Goal: Task Accomplishment & Management: Complete application form

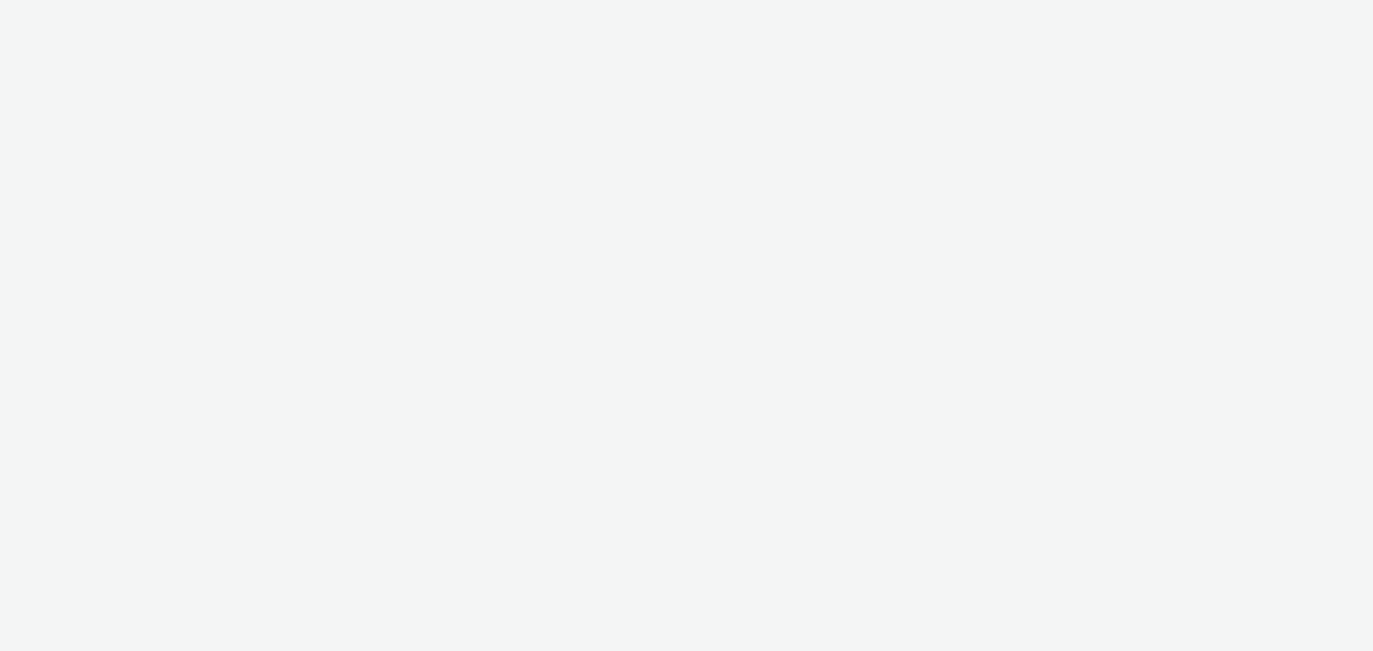
select select "47c37c18-910e-43a3-bb91-a2beb2847406"
select select "b1b940d3-d05b-48b5-821e-f328c33b988b"
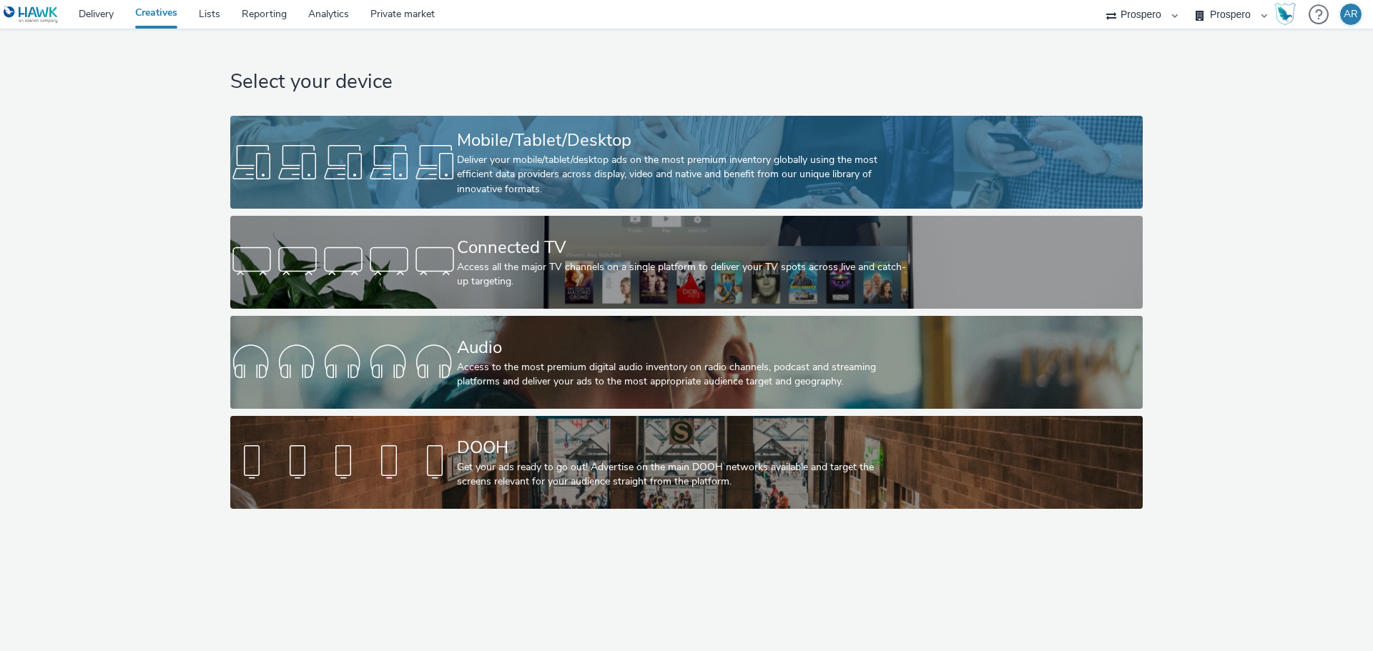
click at [576, 169] on div "Deliver your mobile/tablet/desktop ads on the most premium inventory globally u…" at bounding box center [683, 175] width 453 height 44
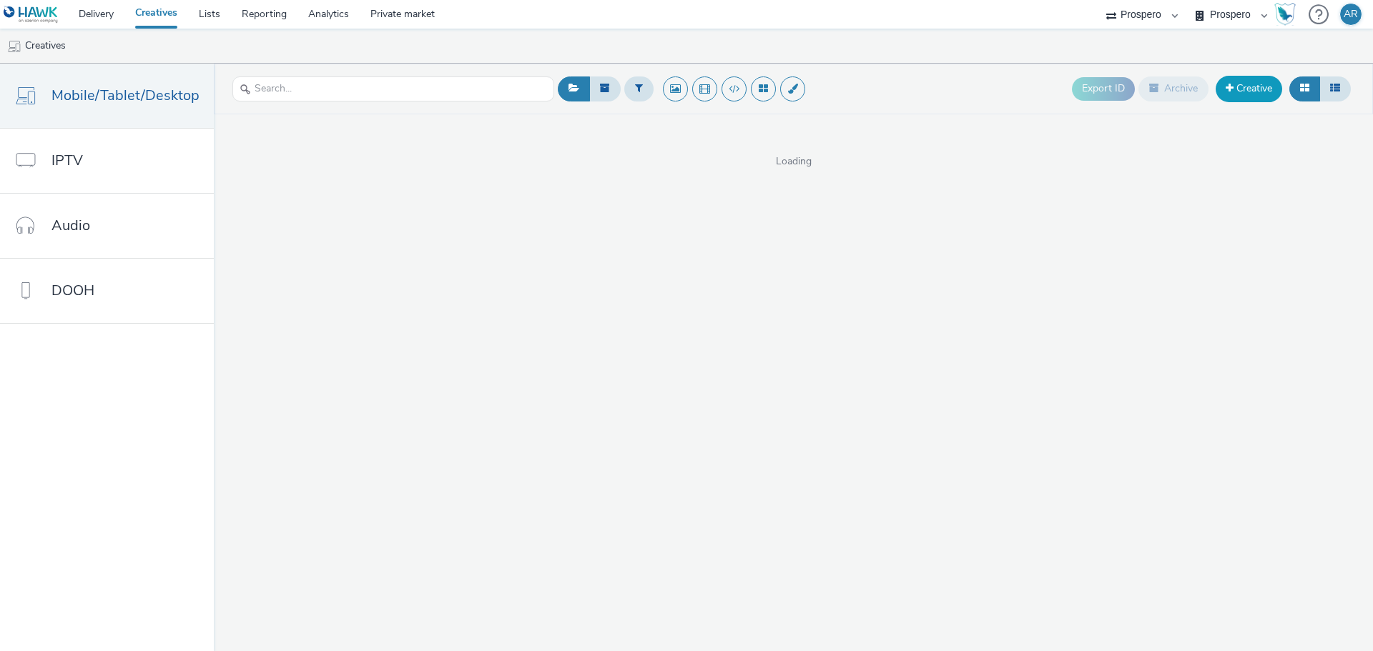
click at [1262, 95] on link "Creative" at bounding box center [1249, 89] width 66 height 26
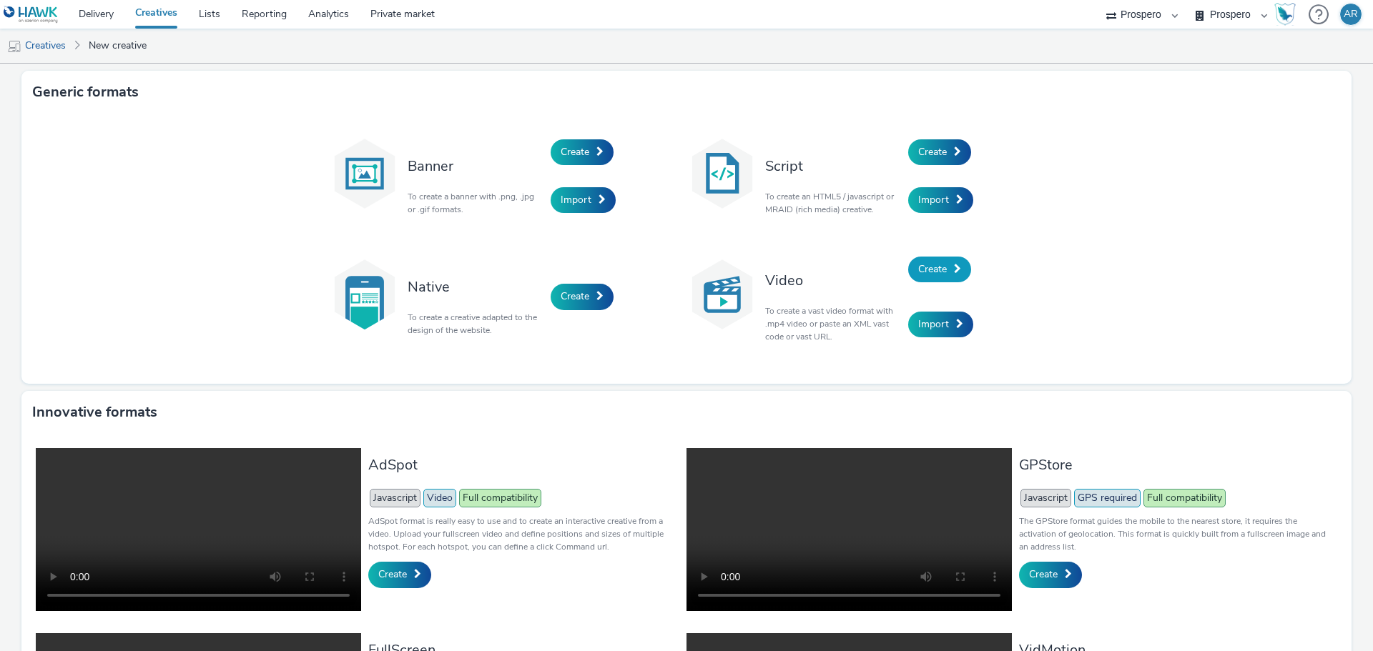
click at [921, 274] on span "Create" at bounding box center [932, 269] width 29 height 14
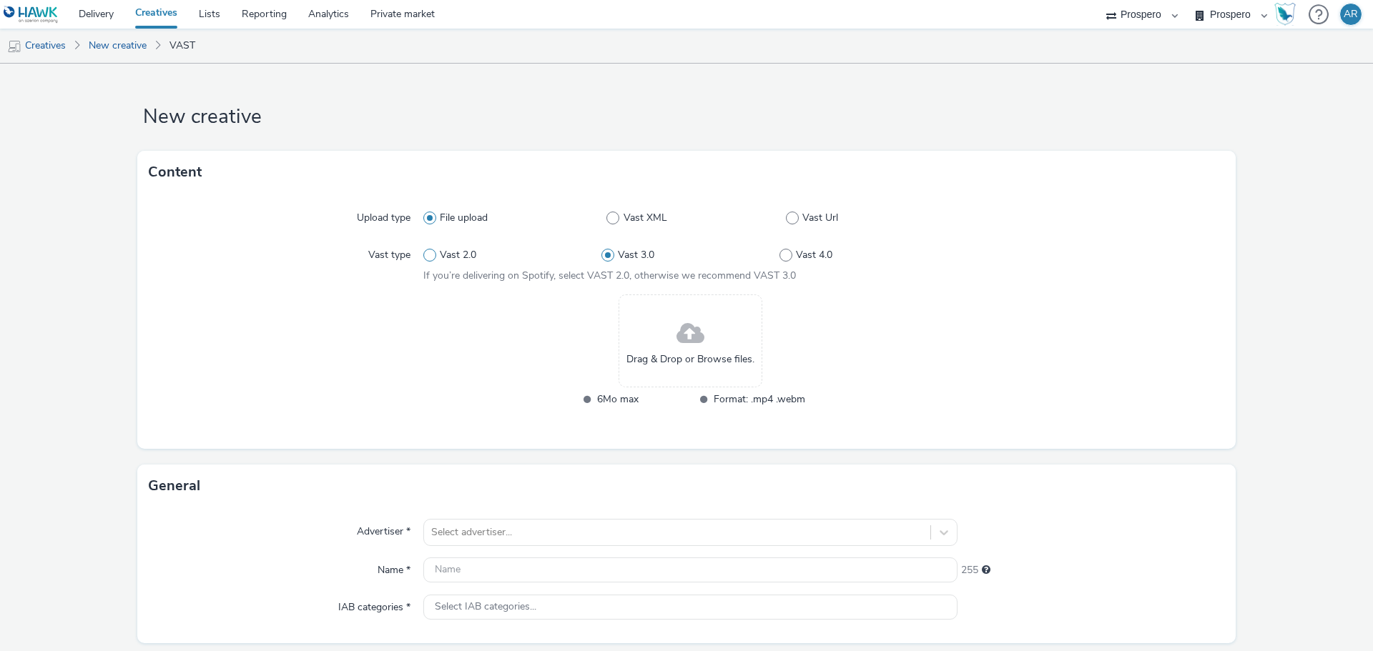
click at [423, 258] on span at bounding box center [429, 255] width 13 height 13
click at [423, 258] on input "Vast 2.0" at bounding box center [427, 255] width 9 height 9
radio input "true"
radio input "false"
click at [689, 327] on span at bounding box center [690, 334] width 28 height 38
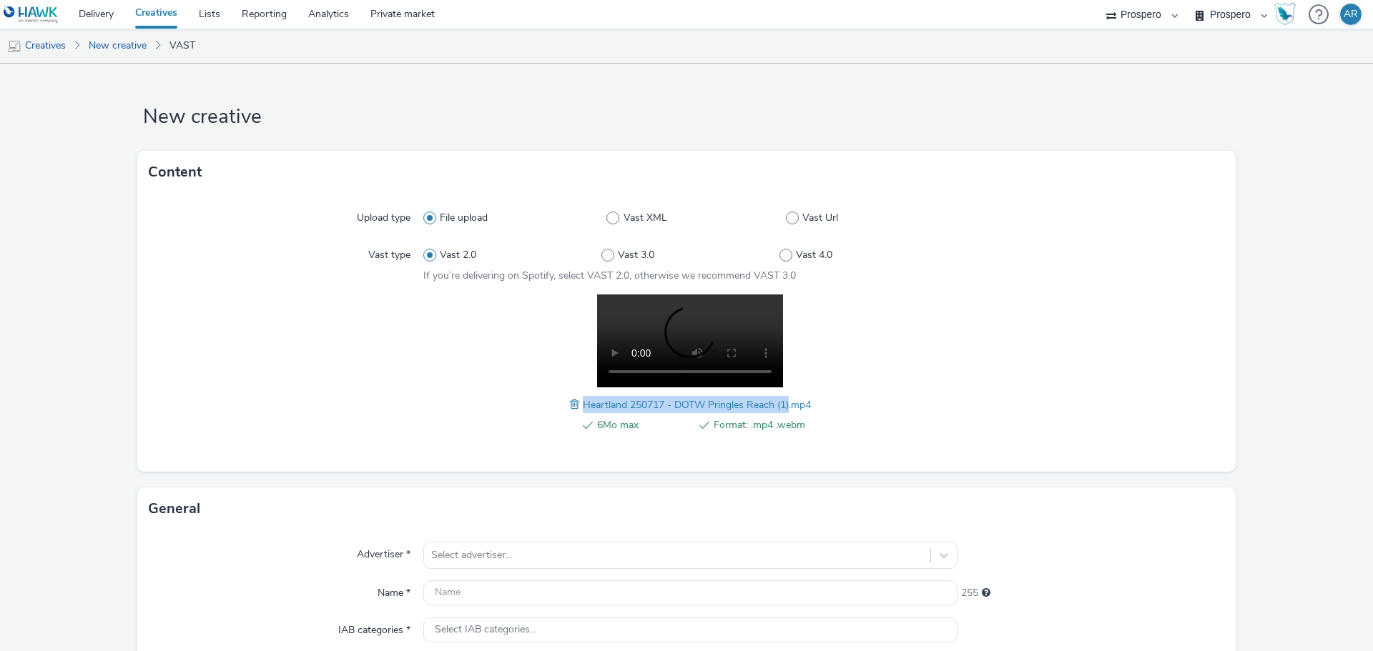
drag, startPoint x: 576, startPoint y: 405, endPoint x: 783, endPoint y: 401, distance: 206.7
click at [783, 401] on span "Heartland 250717 - DOTW Pringles Reach (1).mp4" at bounding box center [697, 405] width 228 height 14
copy span "Heartland 250717 - DOTW Pringles Reach (1)"
click at [527, 593] on input "text" at bounding box center [690, 593] width 534 height 25
paste input "Heartland 250717 - DOTW Pringles Reach (1)"
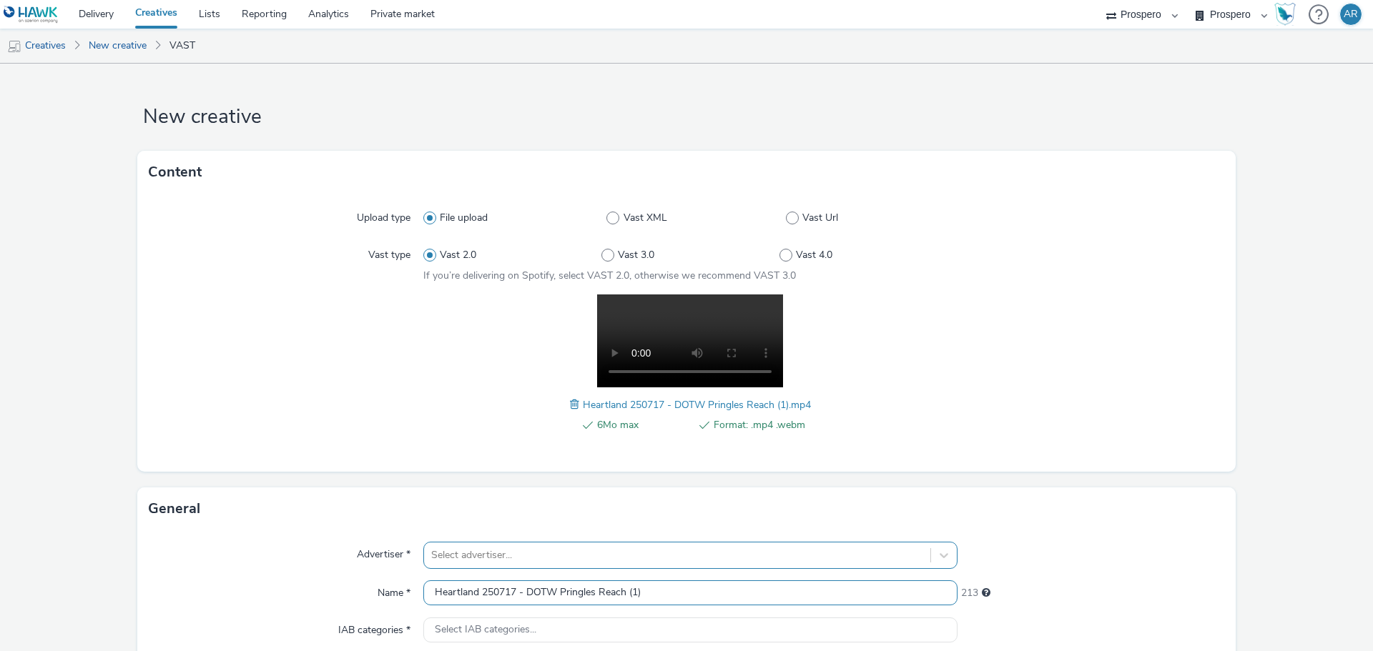
type input "Heartland 250717 - DOTW Pringles Reach (1)"
click at [508, 548] on div "Select advertiser..." at bounding box center [690, 555] width 534 height 27
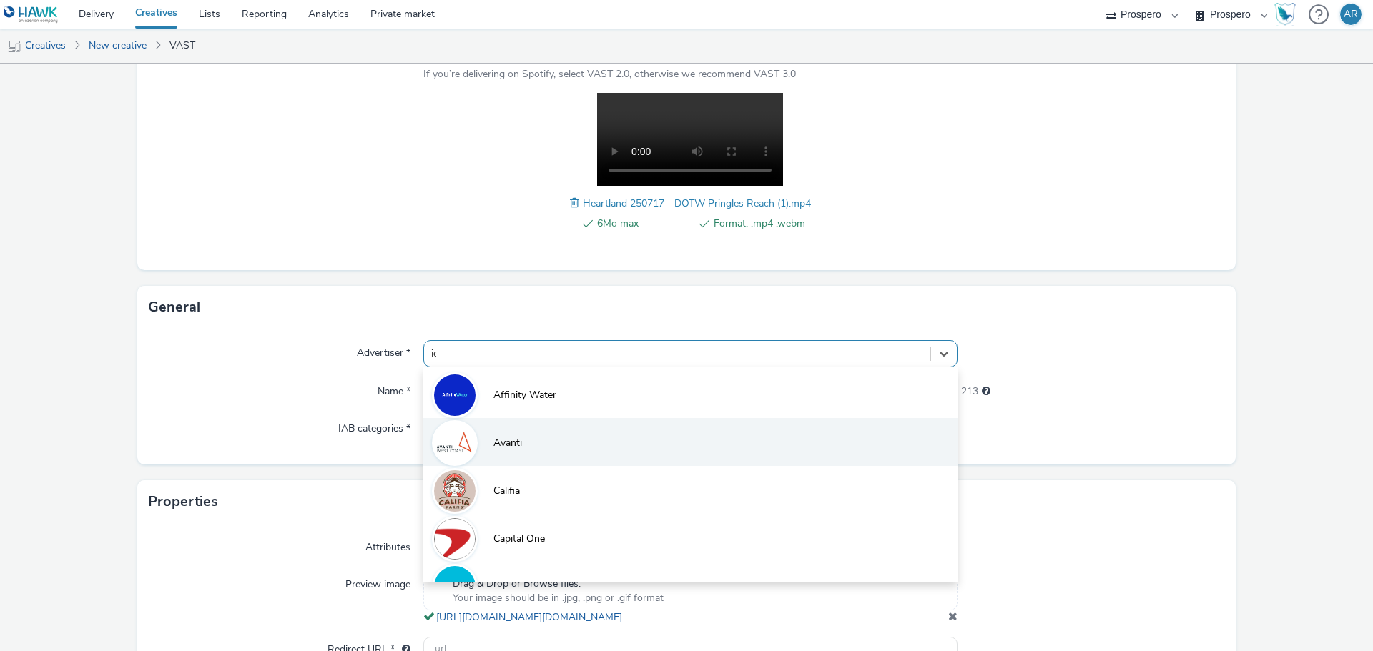
type input "ice"
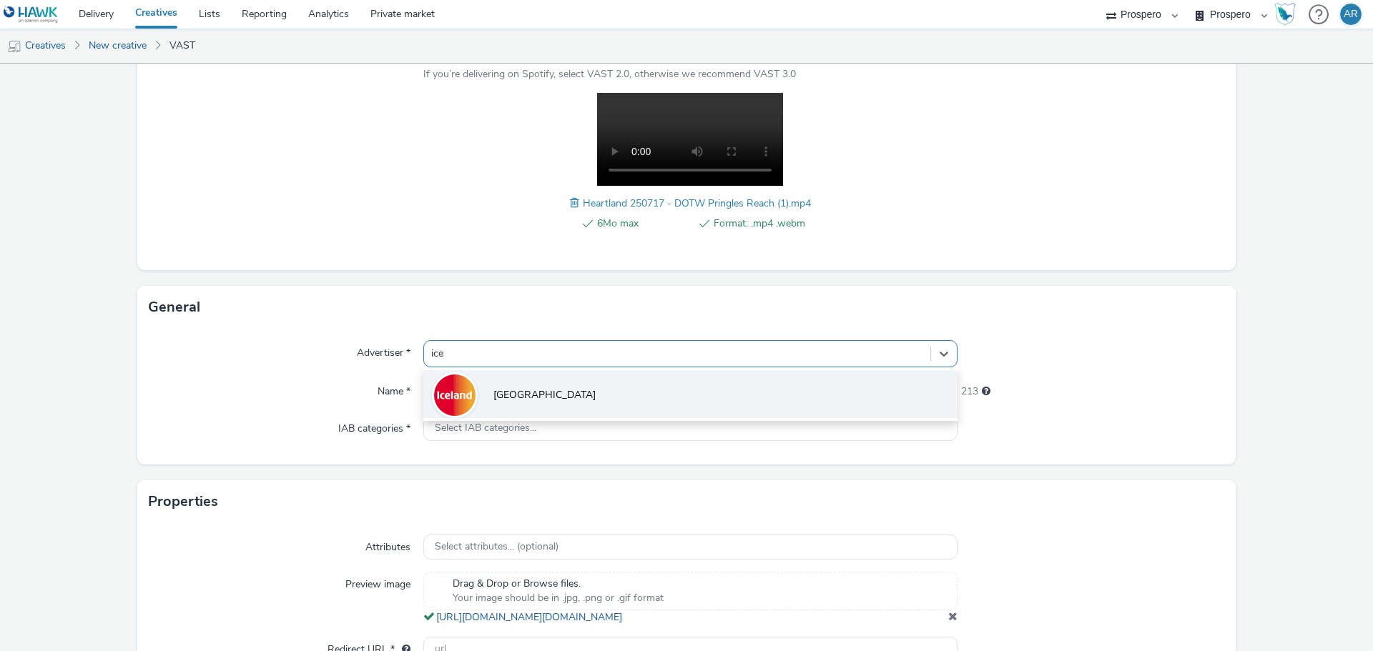
click at [510, 395] on span "[GEOGRAPHIC_DATA]" at bounding box center [544, 395] width 102 height 14
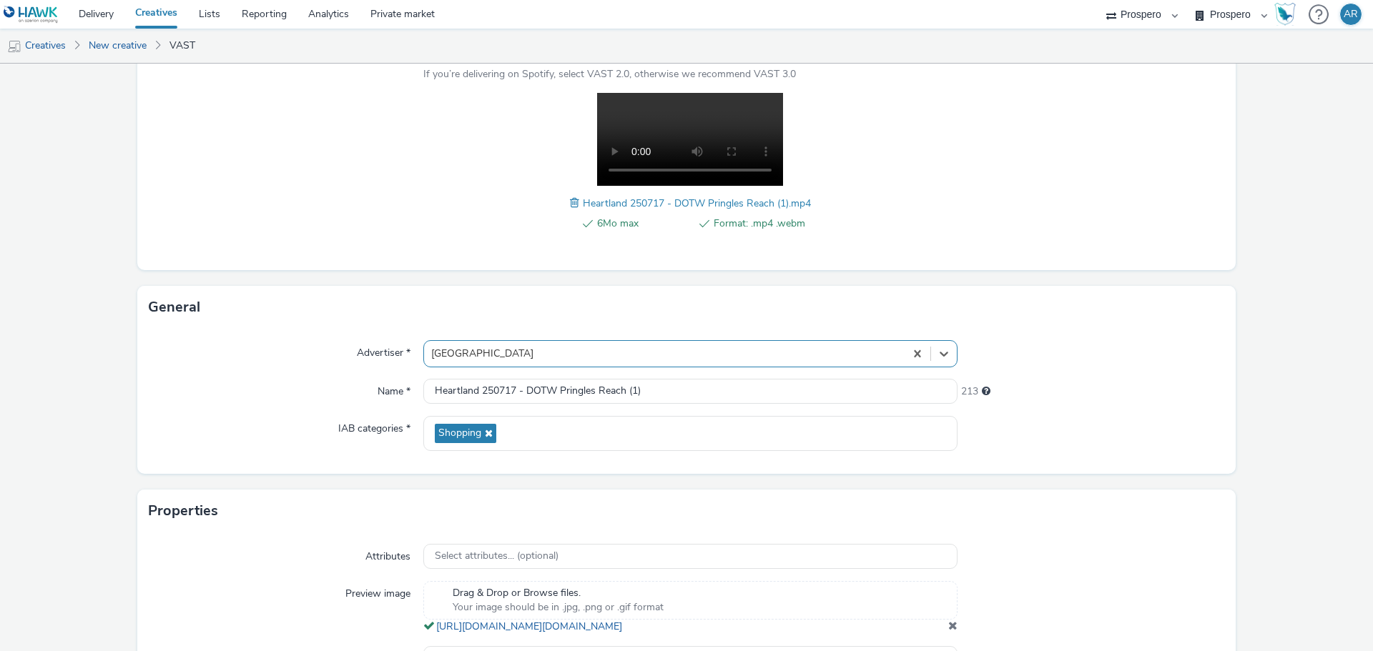
click at [1249, 476] on form "New creative Content Upload type File upload Vast XML Vast Url Vast type Vast 2…" at bounding box center [686, 305] width 1373 height 886
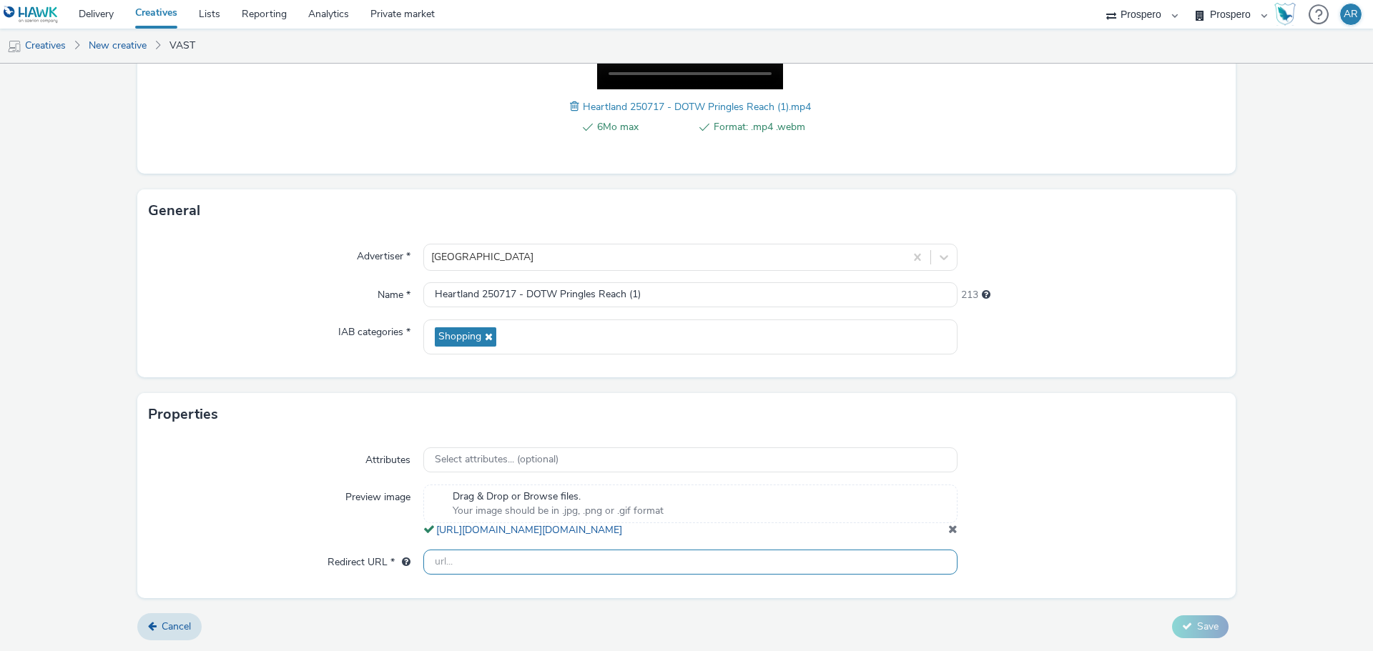
click at [753, 561] on input "text" at bounding box center [690, 562] width 534 height 25
type input "[URL][DOMAIN_NAME]"
click at [1199, 629] on span "Save" at bounding box center [1207, 627] width 21 height 14
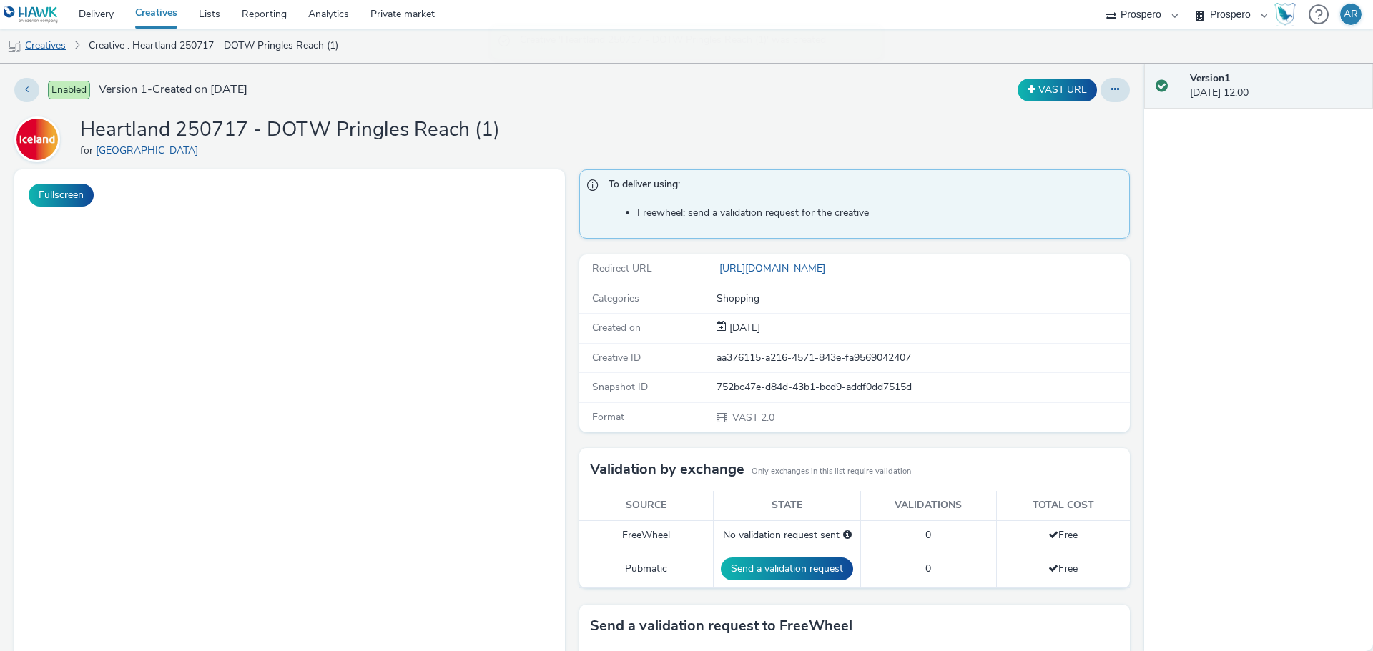
click at [58, 44] on link "Creatives" at bounding box center [36, 46] width 73 height 34
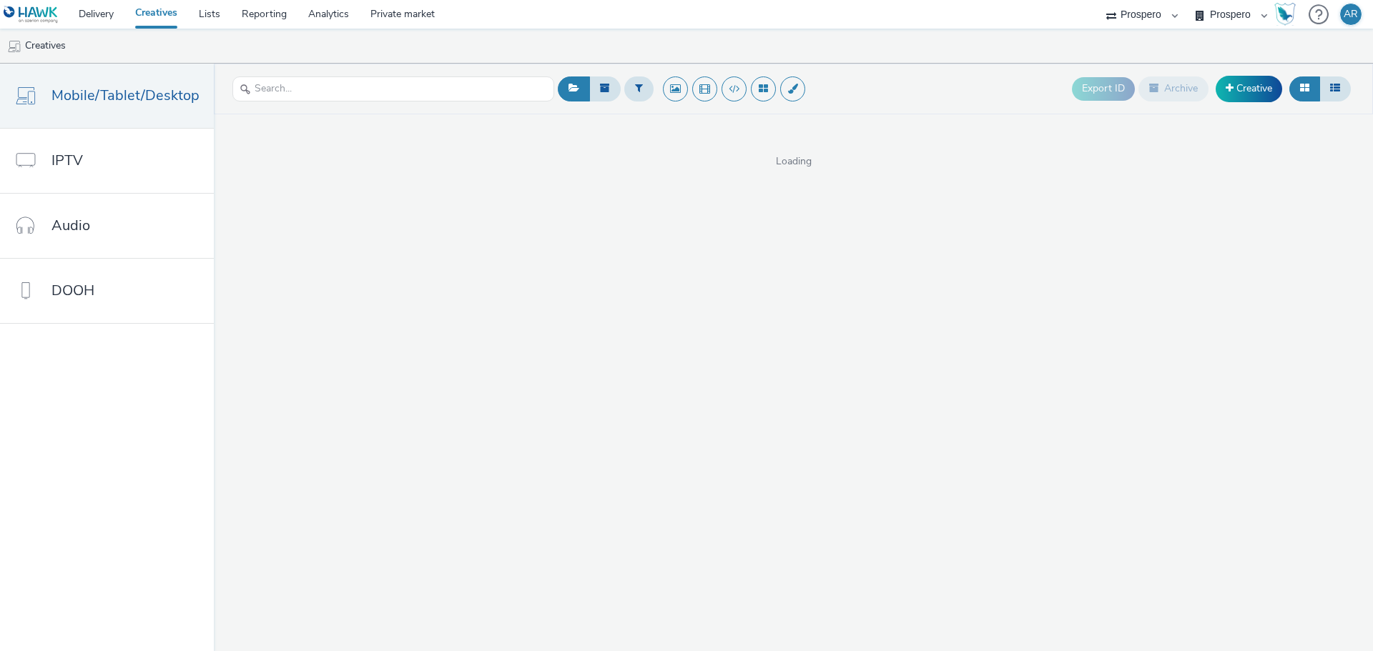
click at [1241, 86] on link "Creative" at bounding box center [1249, 89] width 66 height 26
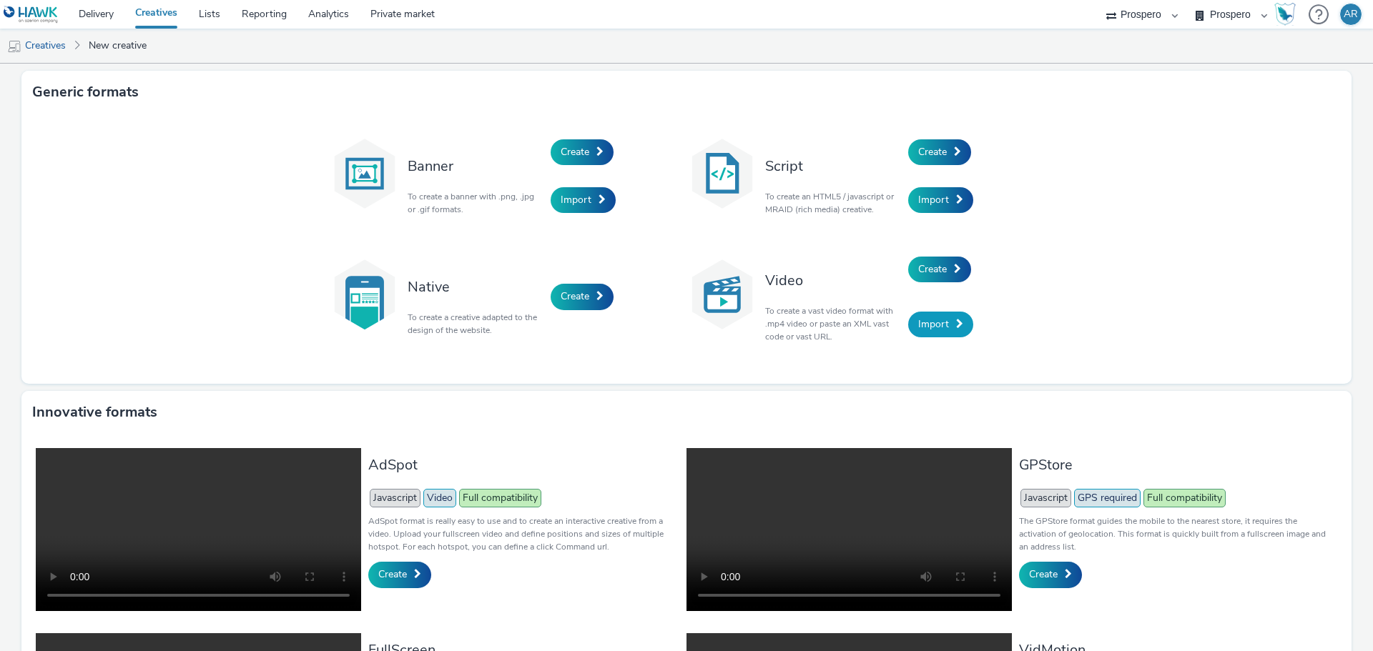
click at [927, 322] on span "Import" at bounding box center [933, 324] width 31 height 14
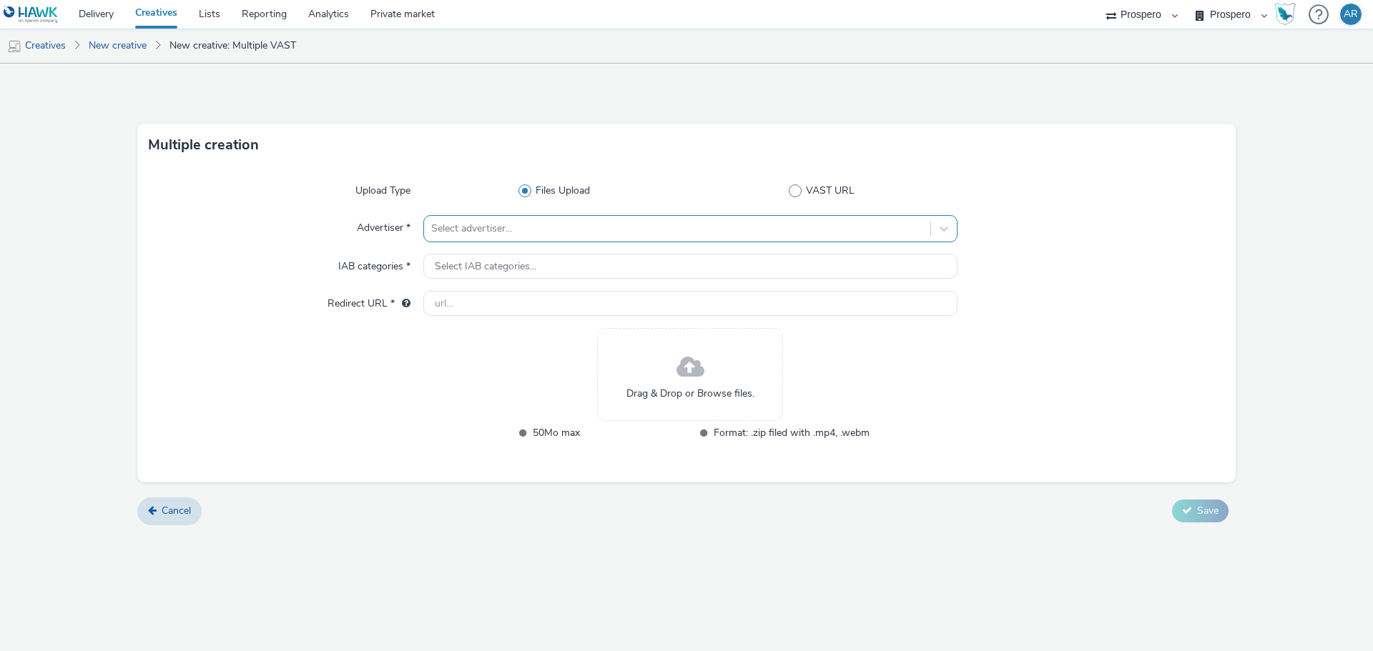
click at [656, 225] on div at bounding box center [677, 228] width 492 height 17
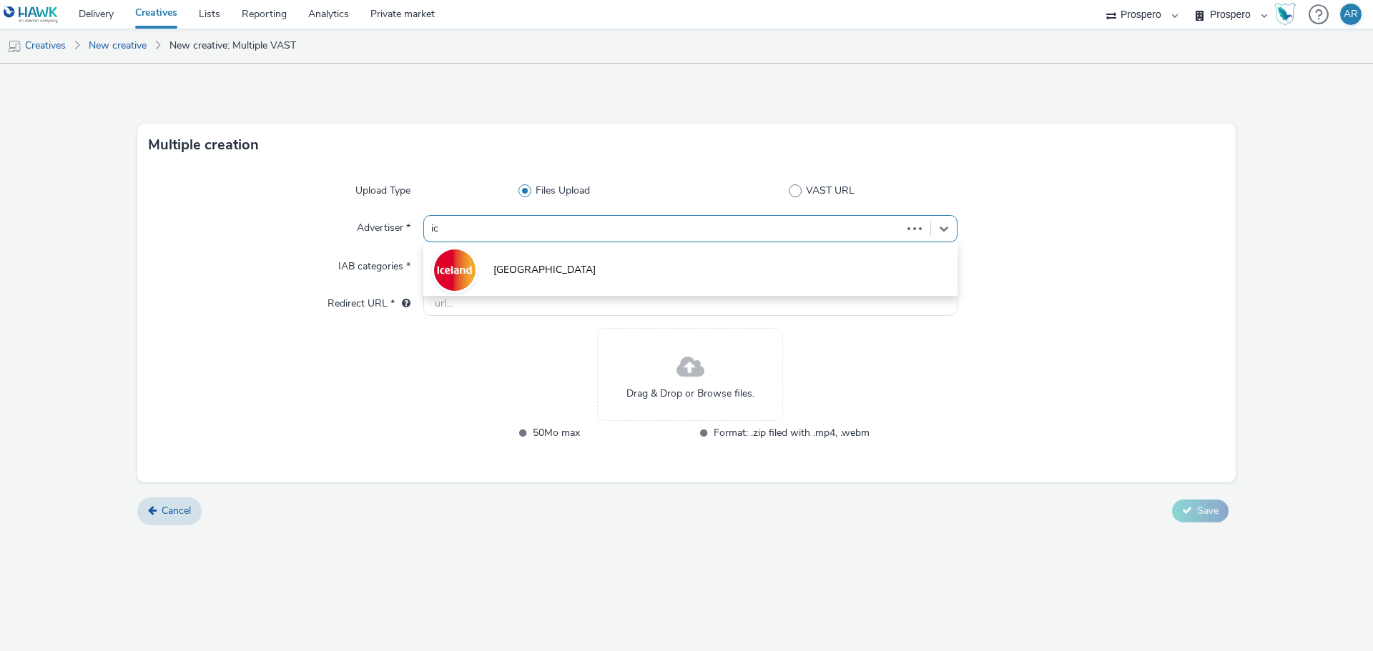
type input "ice"
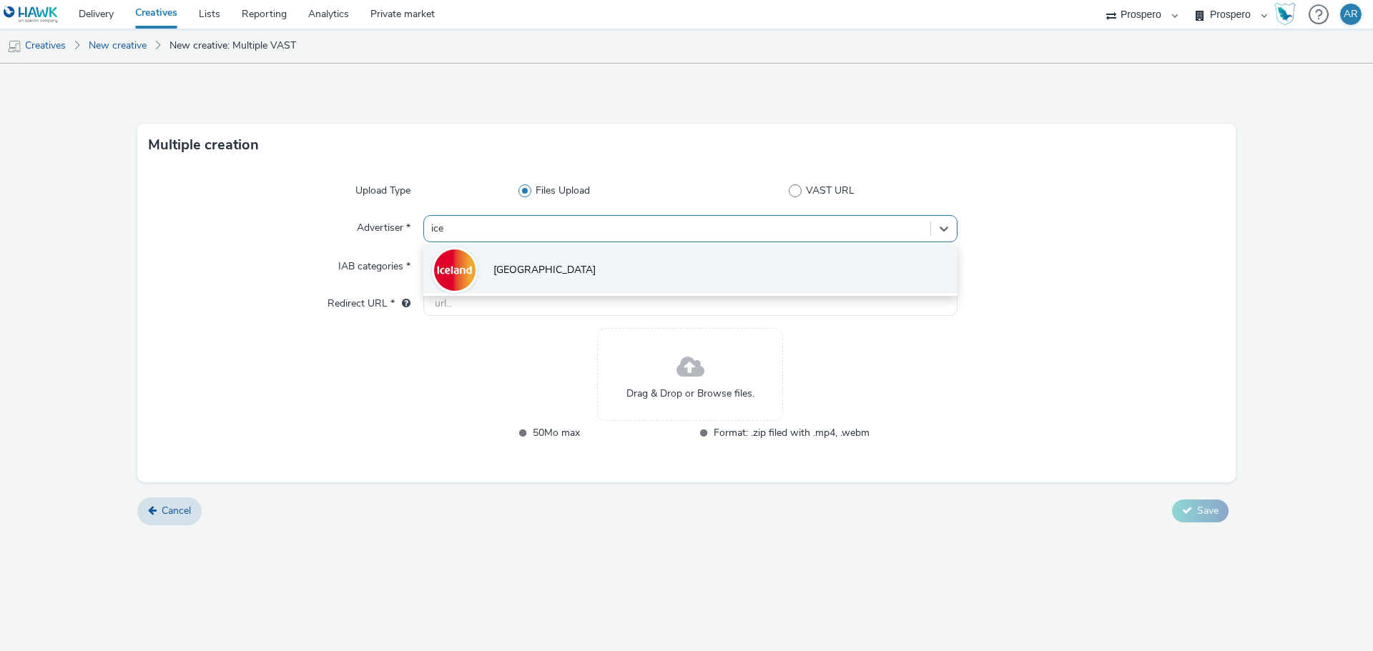
click at [644, 258] on li "[GEOGRAPHIC_DATA]" at bounding box center [690, 269] width 534 height 48
type input "[URL][DOMAIN_NAME]"
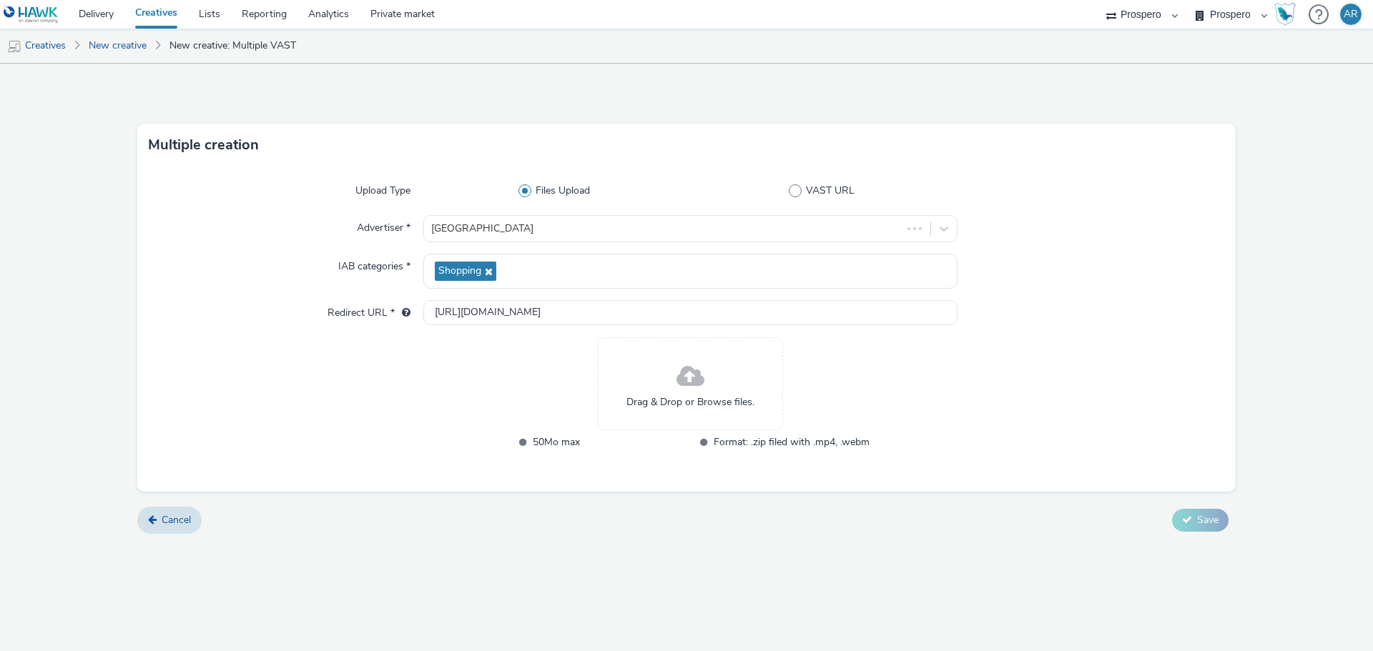
click at [684, 381] on span at bounding box center [690, 377] width 28 height 38
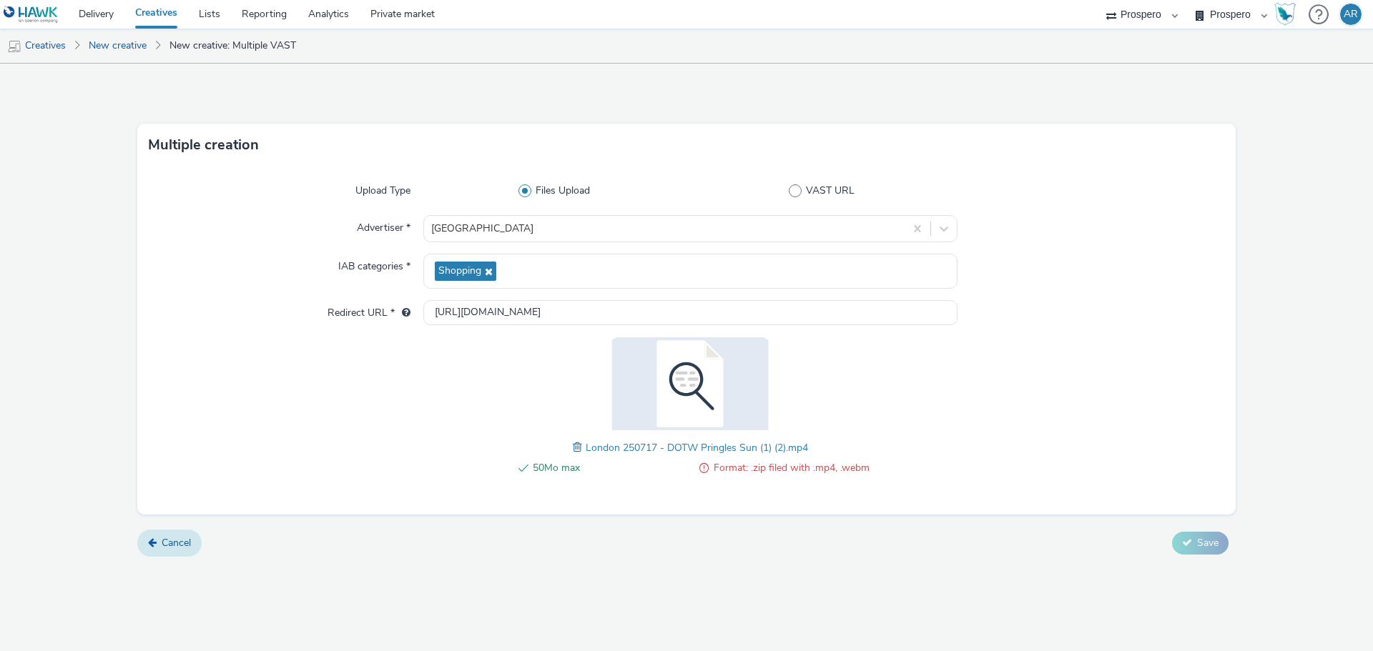
click at [171, 547] on span "Cancel" at bounding box center [176, 543] width 29 height 14
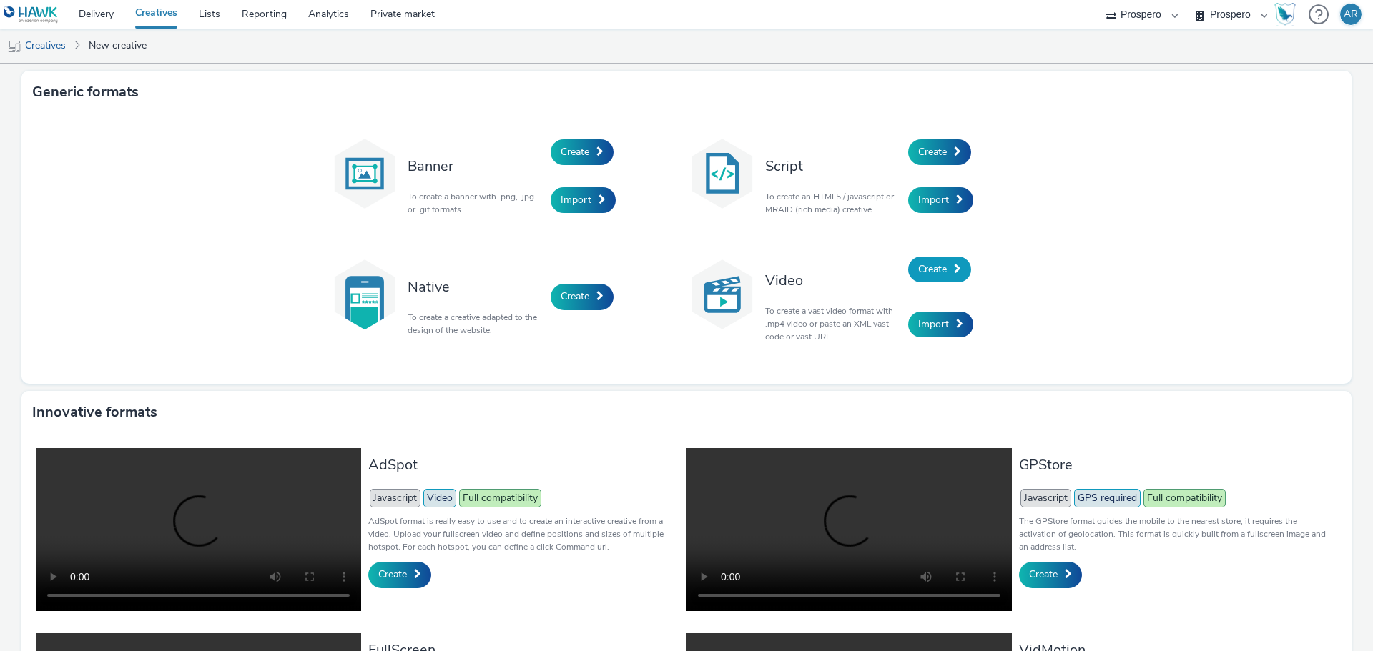
click at [921, 274] on span "Create" at bounding box center [932, 269] width 29 height 14
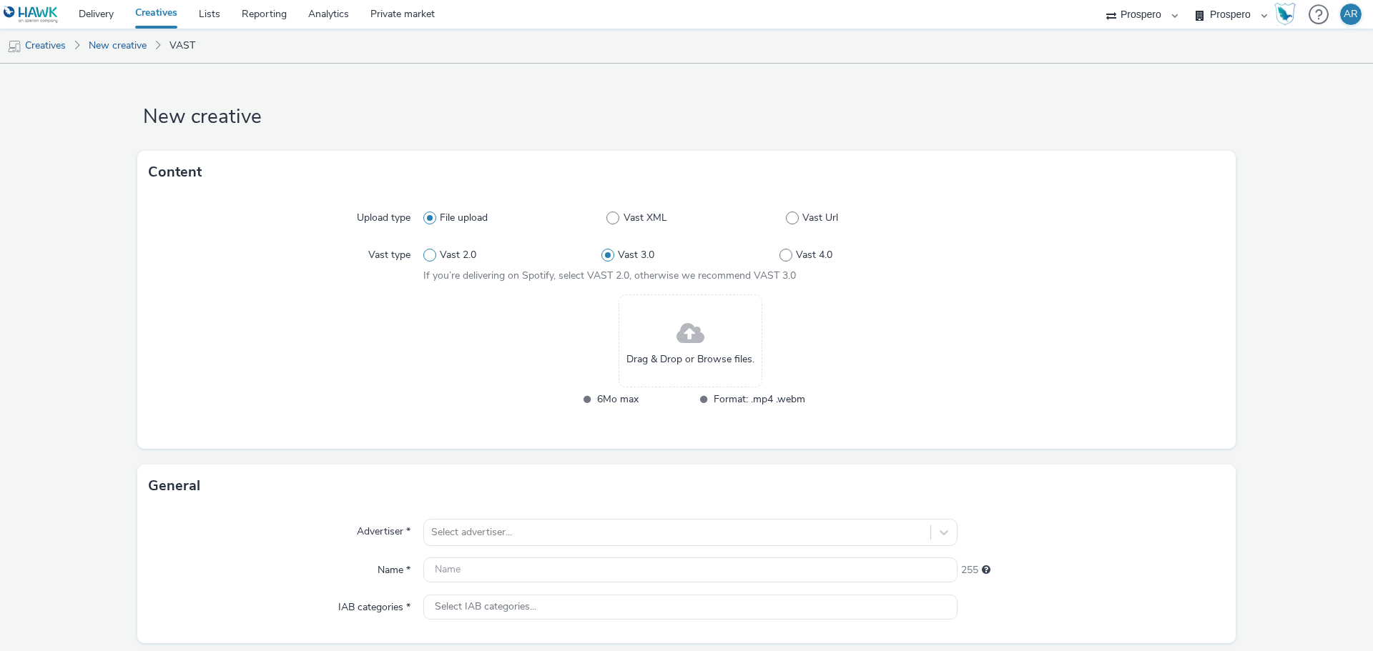
click at [433, 259] on label "Vast 2.0" at bounding box center [512, 255] width 178 height 14
click at [433, 259] on input "Vast 2.0" at bounding box center [427, 255] width 9 height 9
radio input "true"
radio input "false"
click at [742, 336] on div "Drag & Drop or Browse files." at bounding box center [691, 341] width 144 height 93
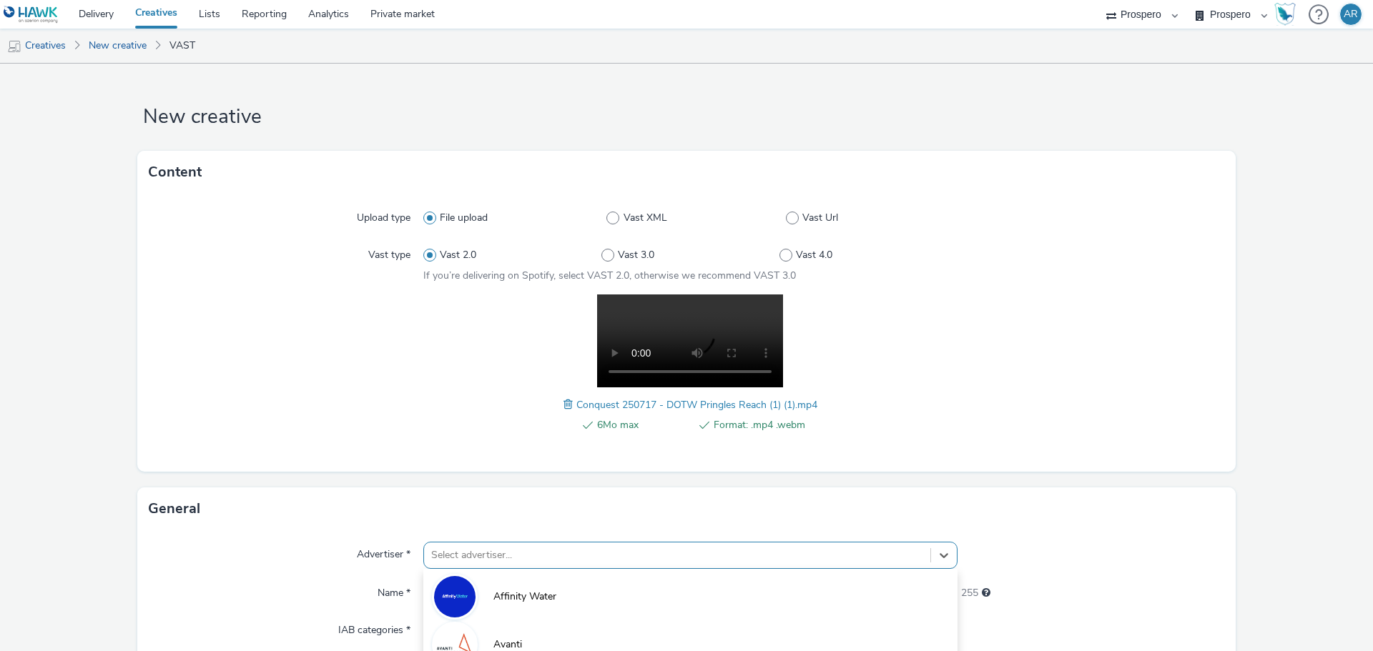
click at [508, 546] on div "option Belazu focused, 4 of 10. 10 results available. Use Up and Down to choose…" at bounding box center [690, 555] width 534 height 27
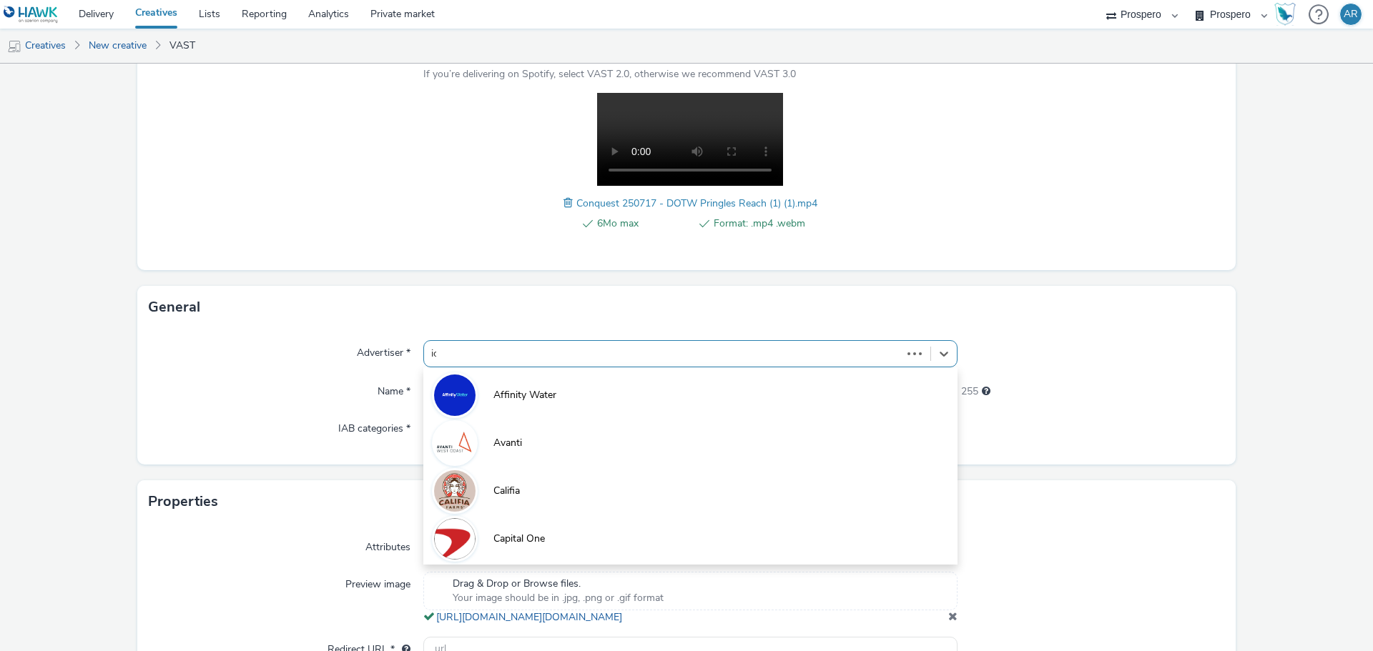
type input "ice"
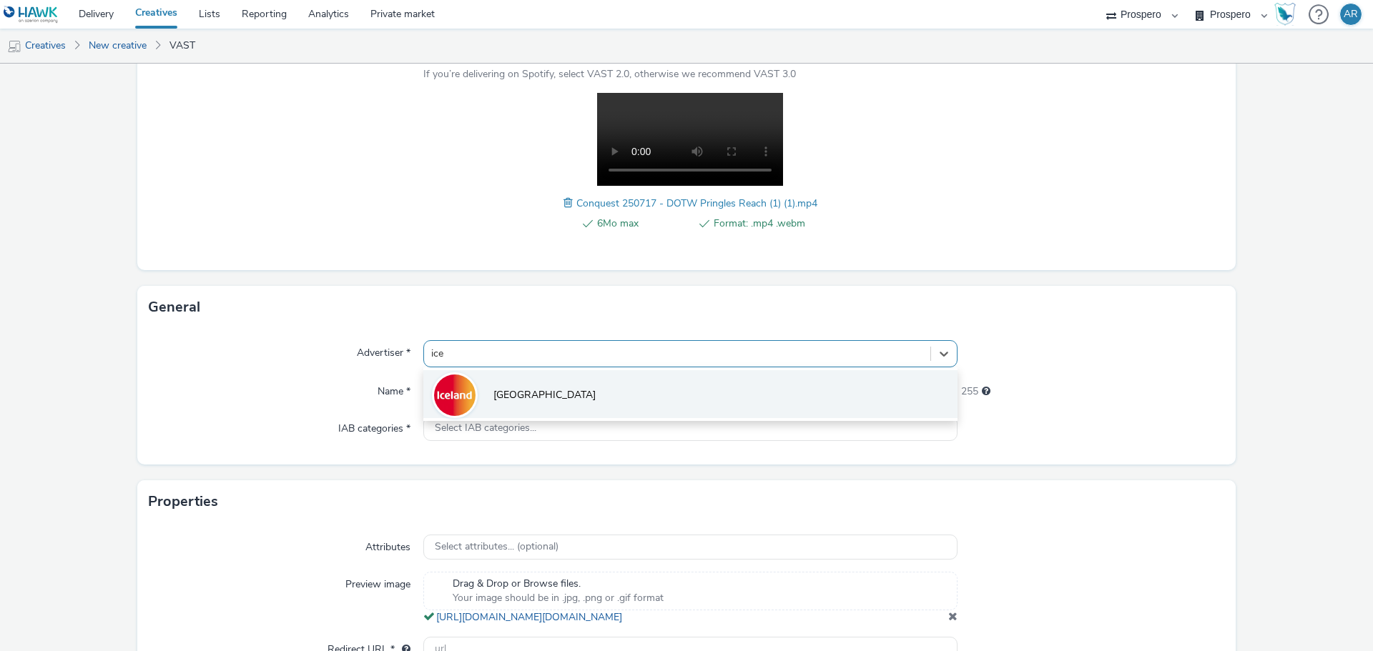
click at [593, 396] on li "[GEOGRAPHIC_DATA]" at bounding box center [690, 394] width 534 height 48
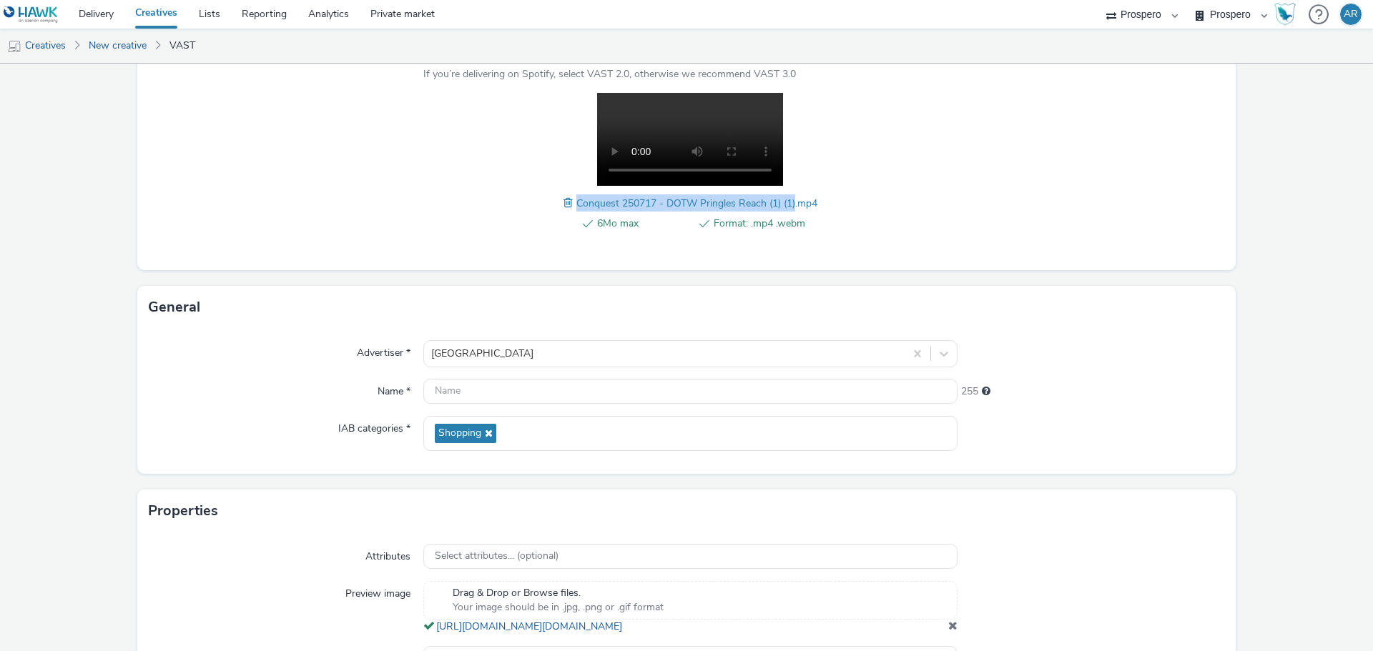
drag, startPoint x: 570, startPoint y: 200, endPoint x: 789, endPoint y: 203, distance: 219.5
click at [789, 203] on span "Conquest 250717 - DOTW Pringles Reach (1) (1).mp4" at bounding box center [696, 204] width 241 height 14
copy span "Conquest 250717 - DOTW Pringles Reach (1) (1)"
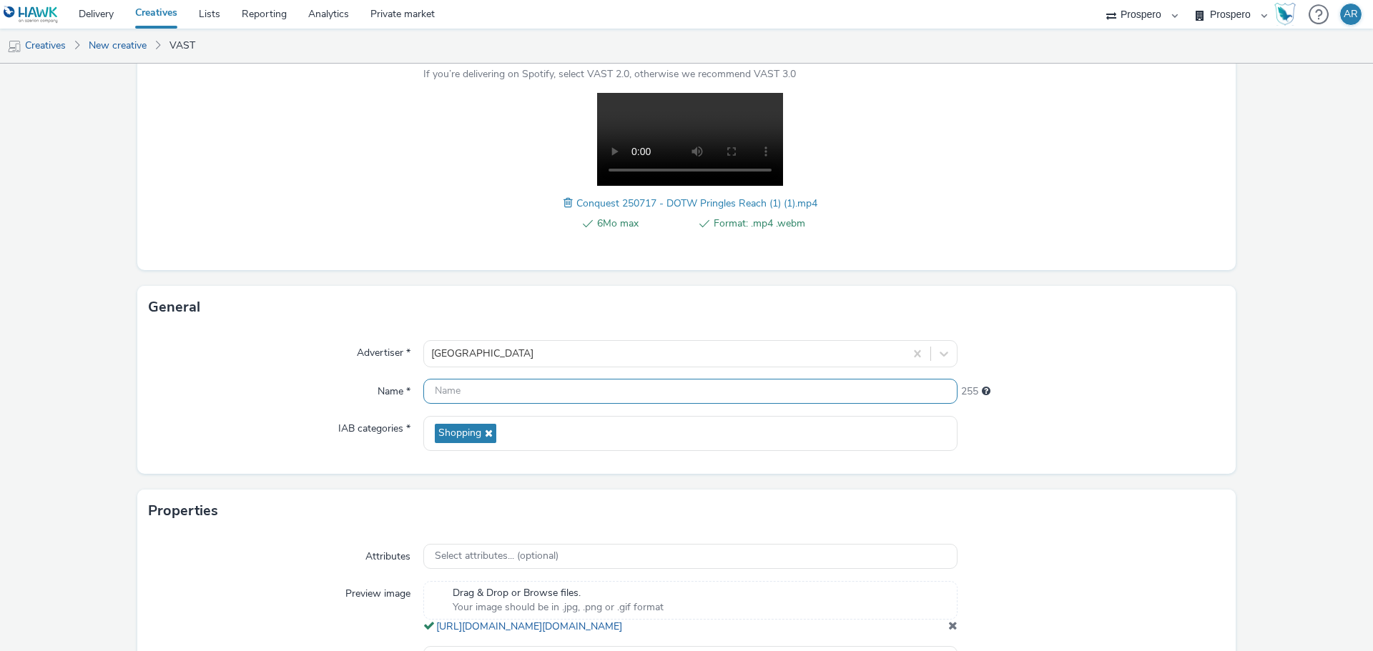
click at [484, 390] on input "text" at bounding box center [690, 391] width 534 height 25
paste input "Conquest 250717 - DOTW Pringles Reach (1) (1)"
type input "Conquest 250717 - DOTW Pringles Reach (1) (1)"
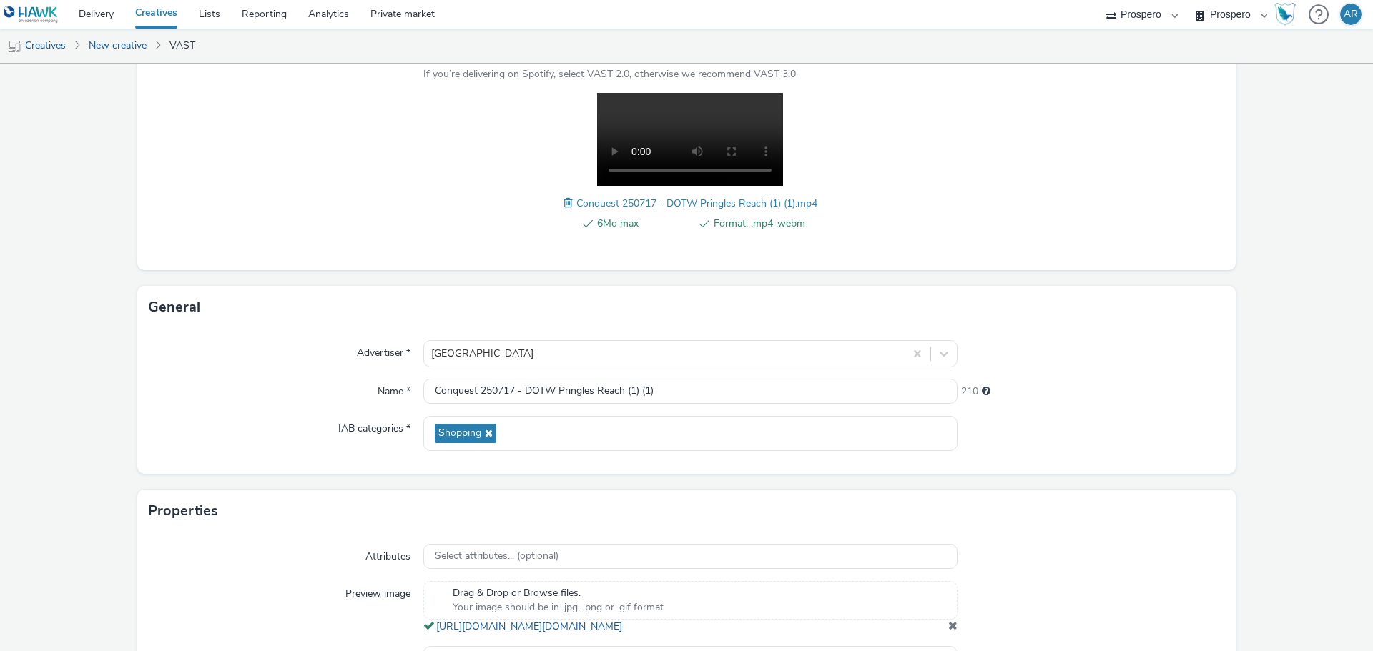
click at [1216, 456] on div "Advertiser * Iceland Name * Conquest 250717 - DOTW Pringles Reach (1) (1) 210 I…" at bounding box center [686, 401] width 1098 height 145
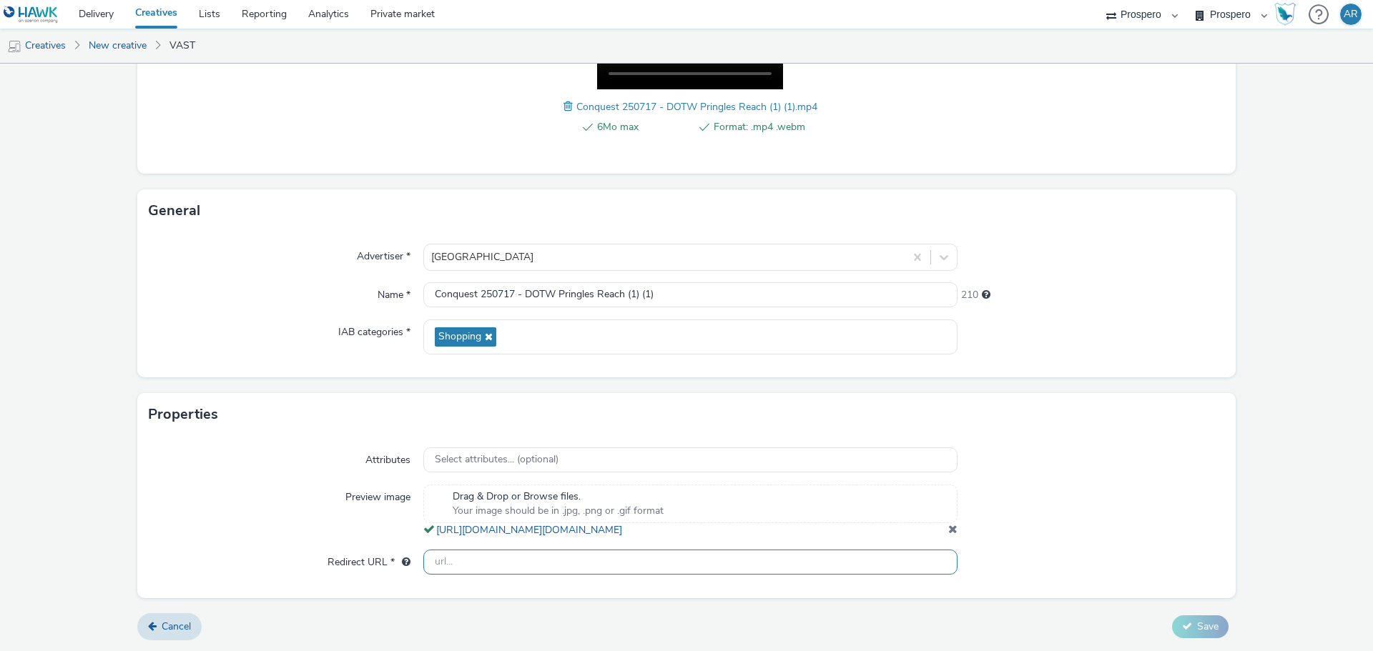
click at [757, 566] on input "text" at bounding box center [690, 562] width 534 height 25
type input "[URL][DOMAIN_NAME]"
click at [1197, 627] on span "Save" at bounding box center [1207, 627] width 21 height 14
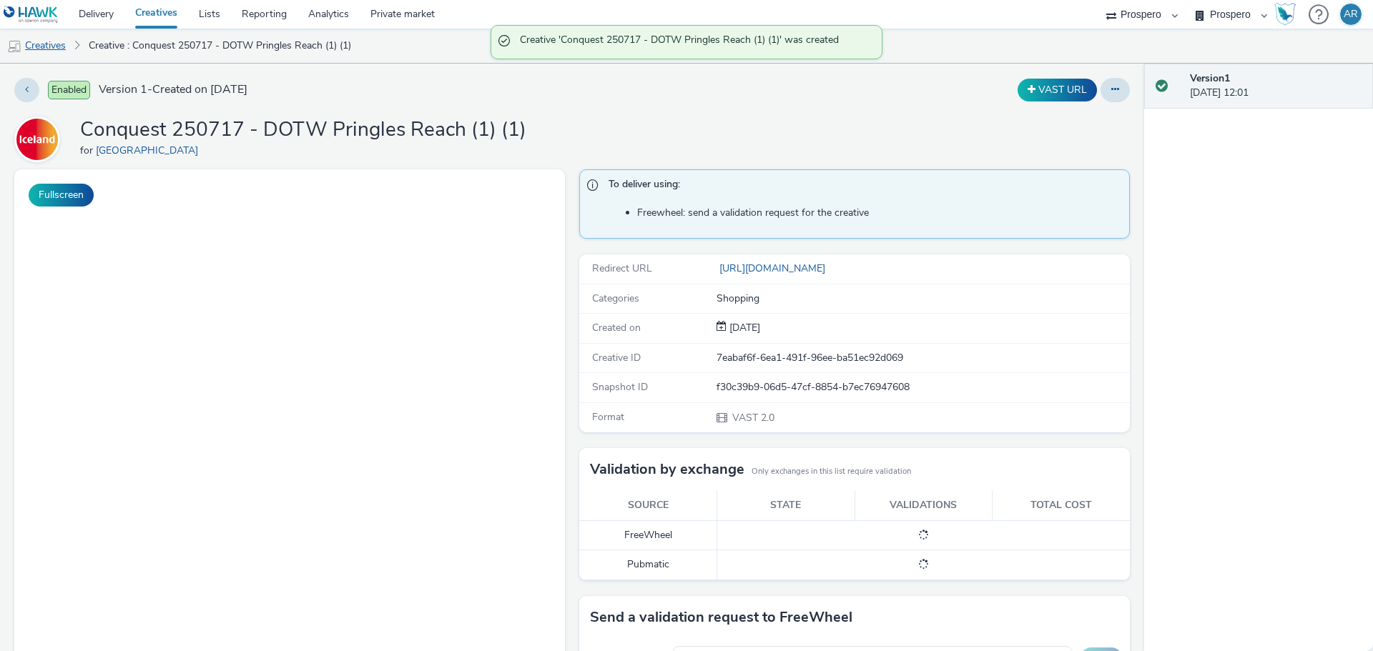
click at [39, 50] on link "Creatives" at bounding box center [36, 46] width 73 height 34
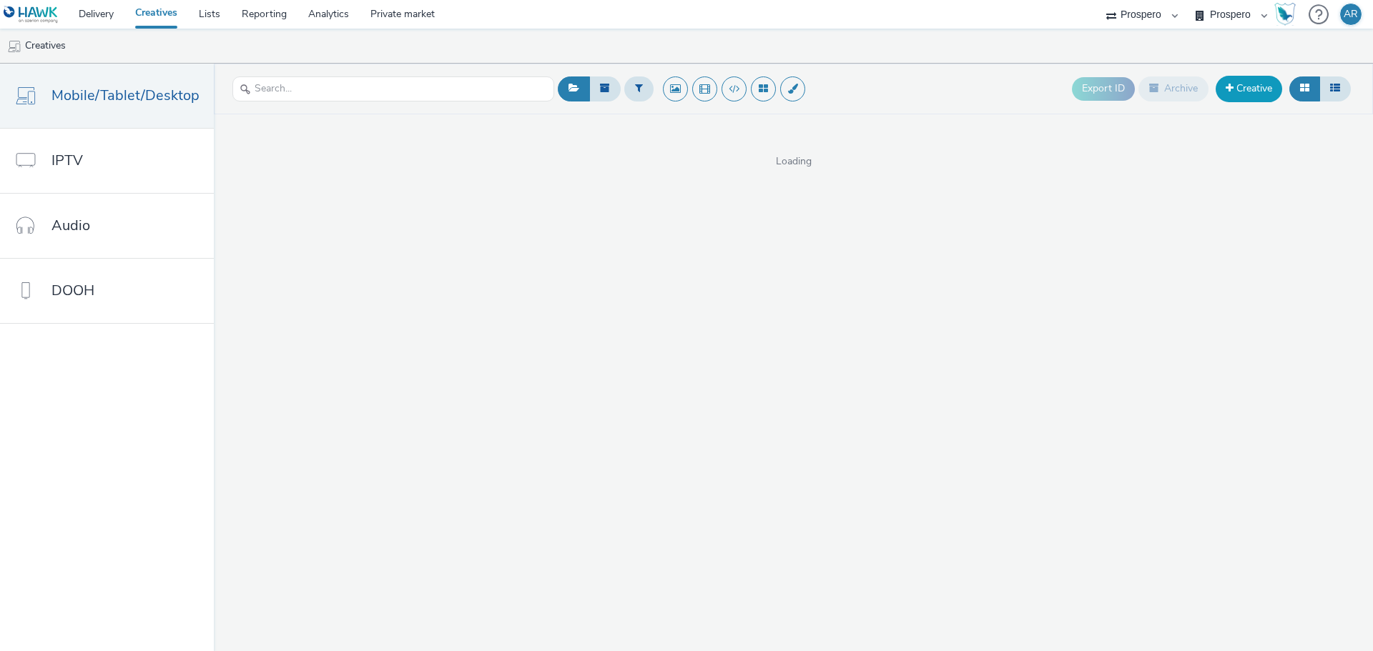
click at [1238, 87] on link "Creative" at bounding box center [1249, 89] width 66 height 26
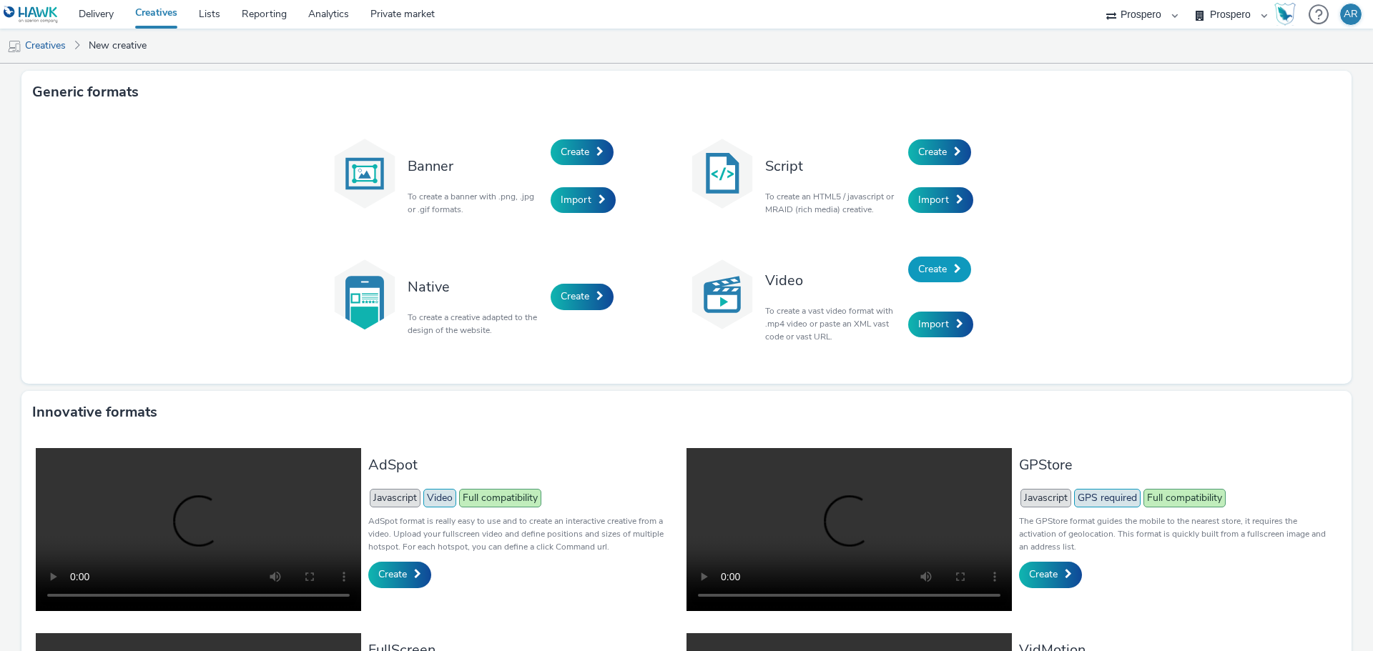
click at [920, 267] on span "Create" at bounding box center [932, 269] width 29 height 14
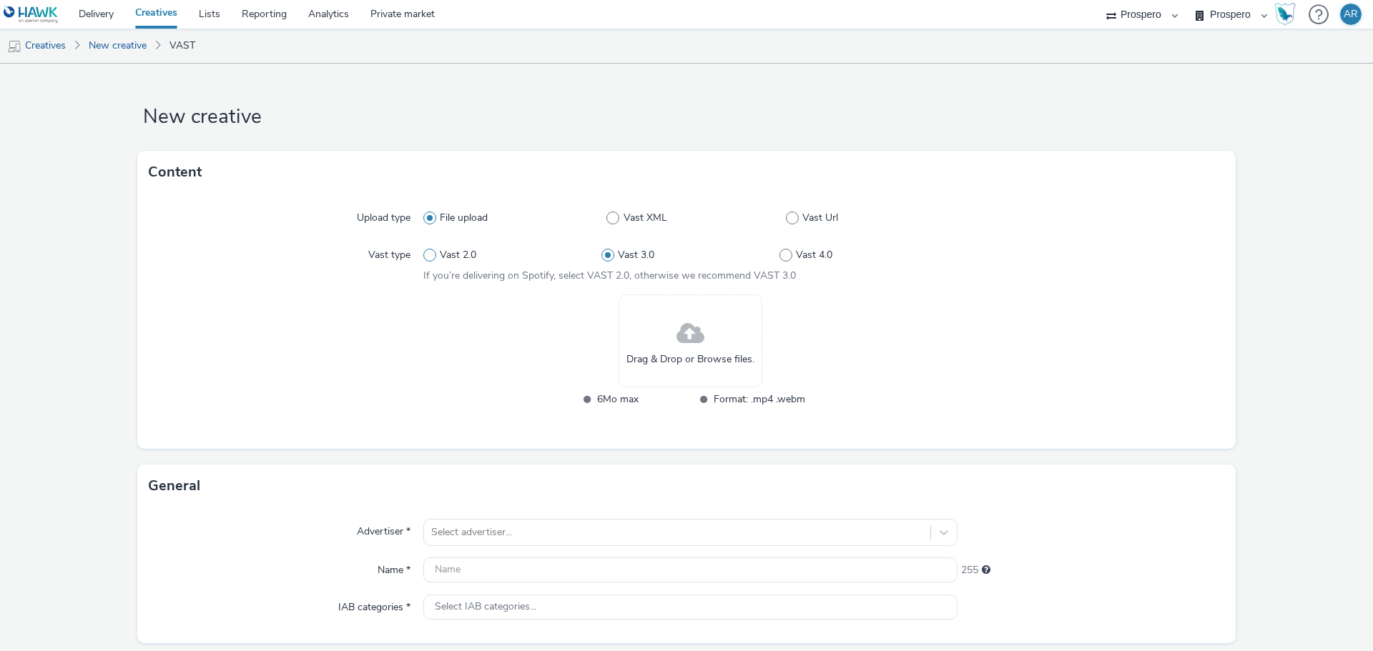
click at [476, 254] on label "Vast 2.0" at bounding box center [512, 255] width 178 height 14
click at [433, 254] on input "Vast 2.0" at bounding box center [427, 255] width 9 height 9
radio input "true"
radio input "false"
click at [663, 329] on div "Drag & Drop or Browse files." at bounding box center [691, 341] width 144 height 93
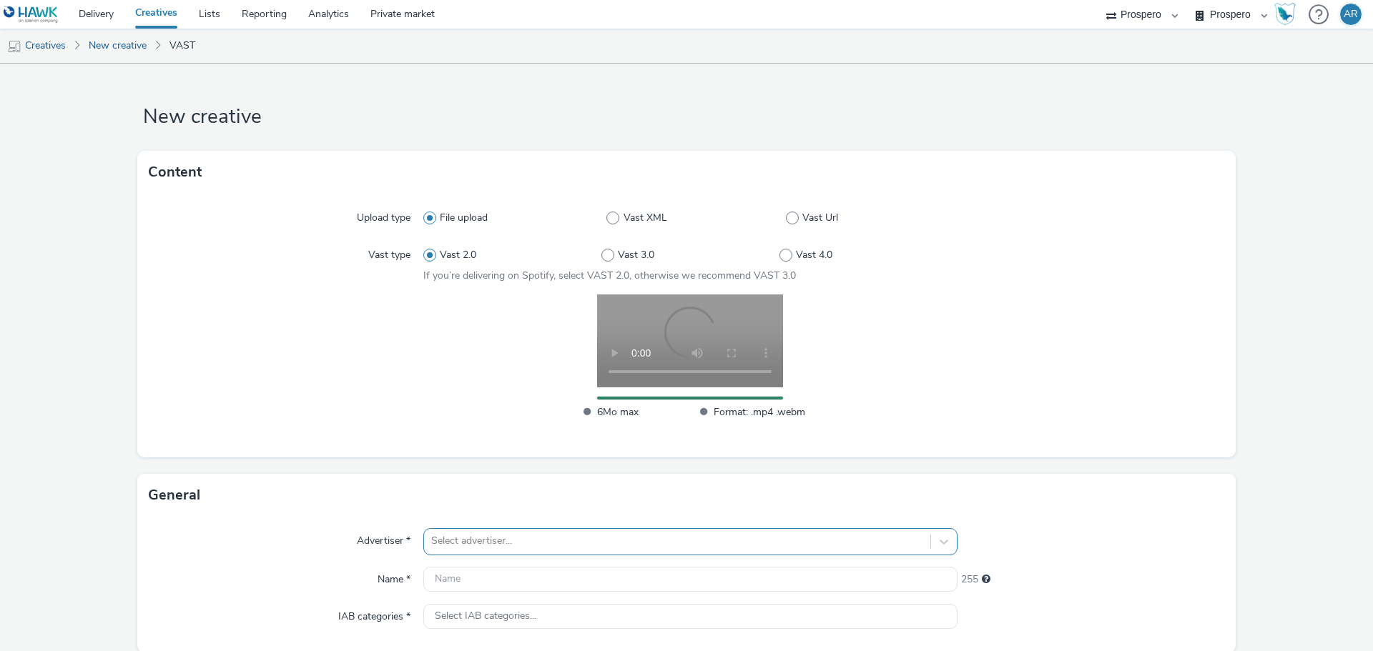
click at [491, 544] on div "Select advertiser..." at bounding box center [690, 541] width 534 height 27
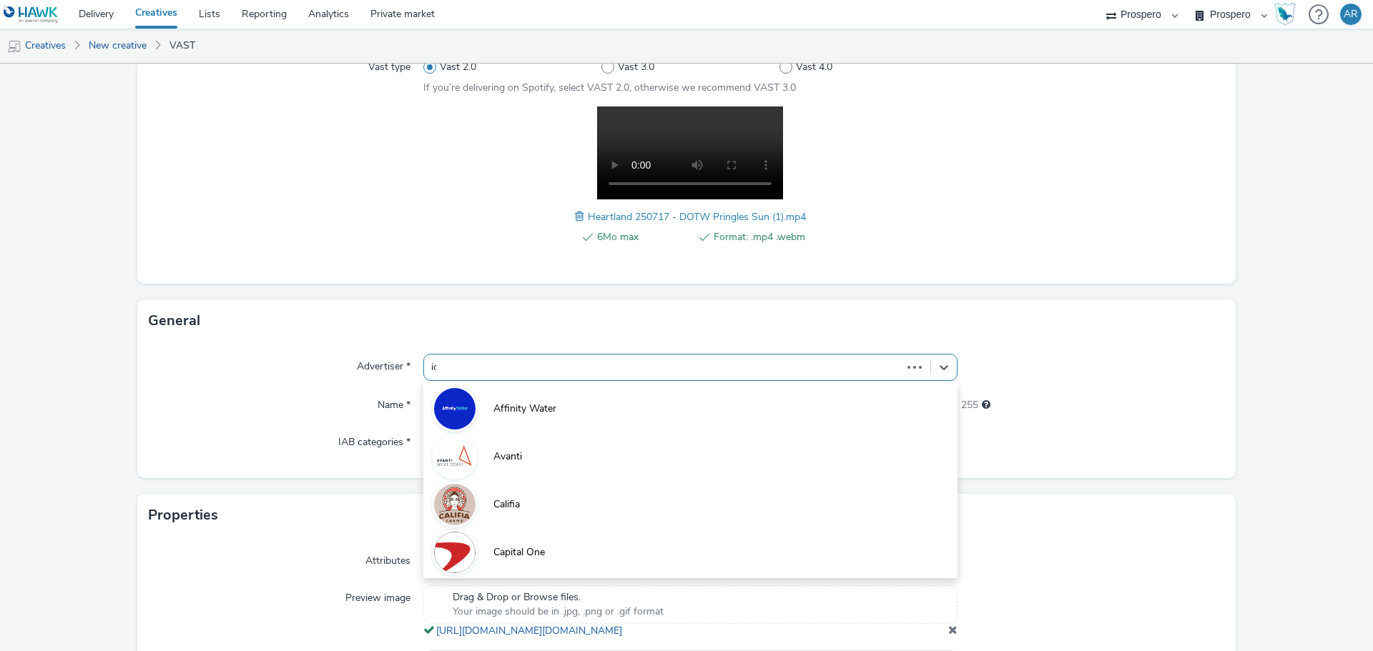
type input "ice"
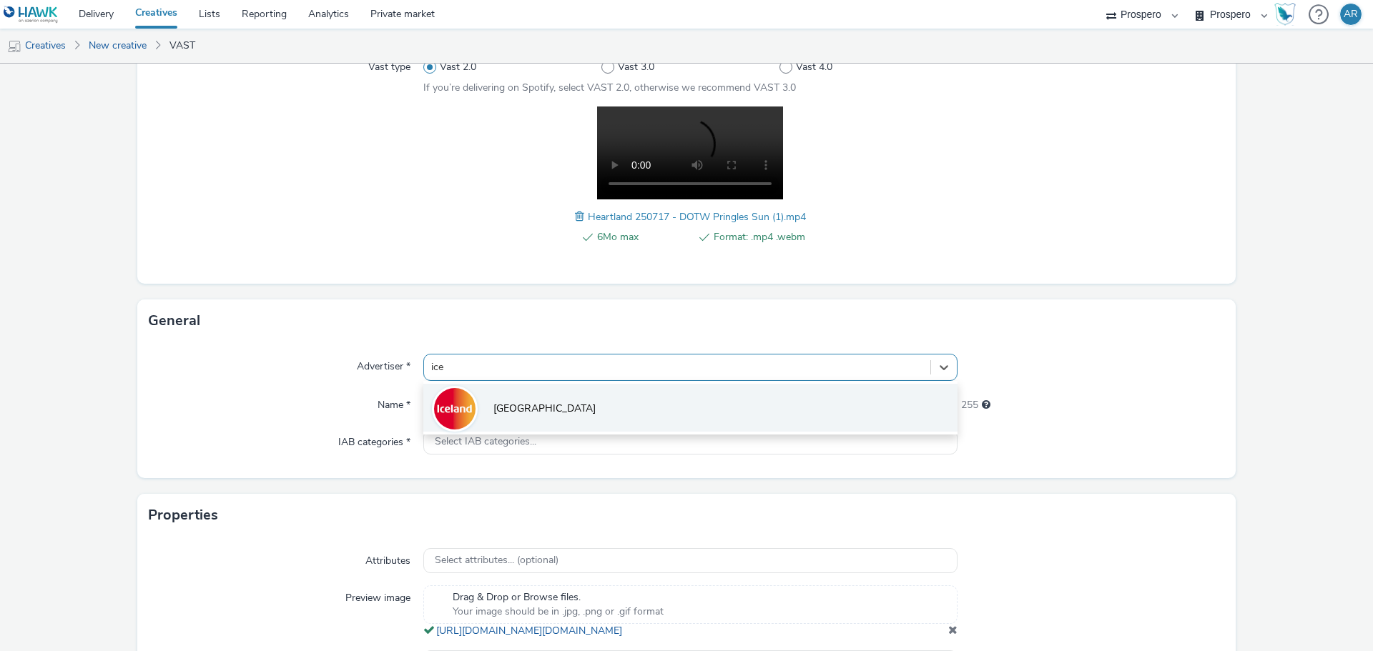
click at [540, 411] on li "[GEOGRAPHIC_DATA]" at bounding box center [690, 408] width 534 height 48
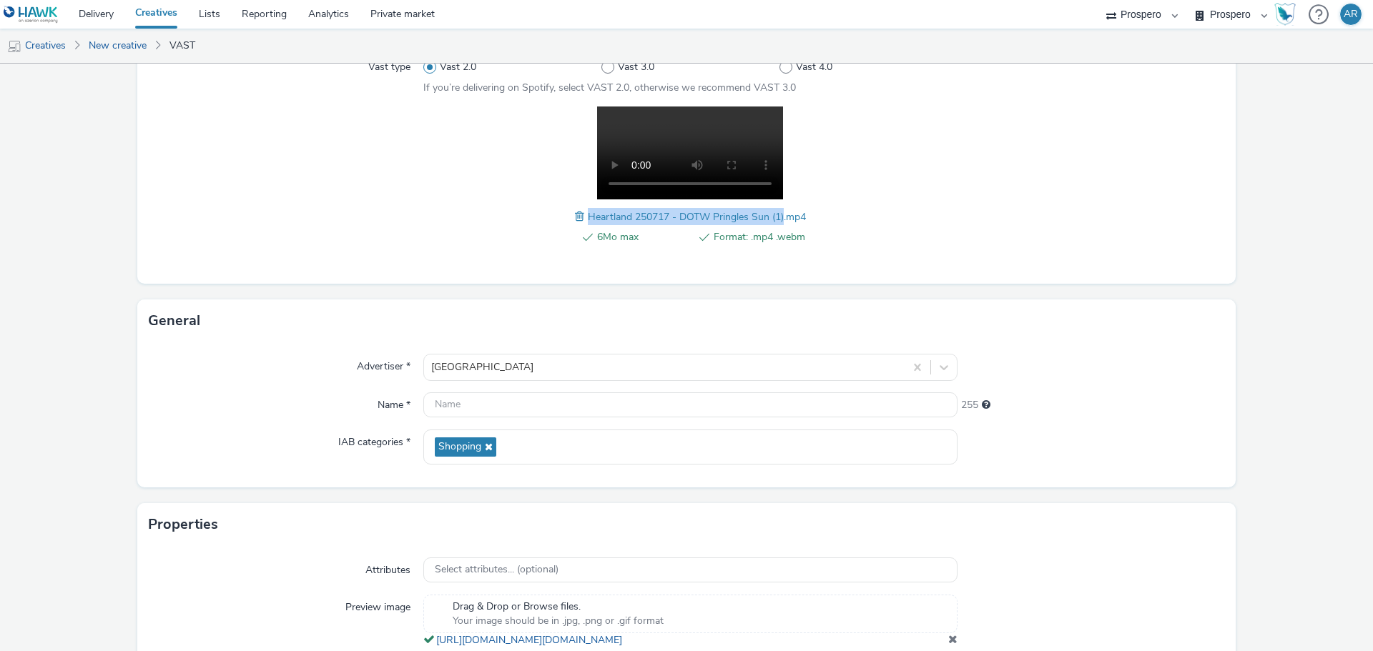
drag, startPoint x: 584, startPoint y: 220, endPoint x: 777, endPoint y: 219, distance: 193.1
click at [777, 219] on span "Heartland 250717 - DOTW Pringles Sun (1).mp4" at bounding box center [697, 217] width 218 height 14
copy span "Heartland 250717 - DOTW Pringles Sun (1)"
click at [478, 403] on input "text" at bounding box center [690, 405] width 534 height 25
paste input "Heartland 250717 - DOTW Pringles Sun (1)"
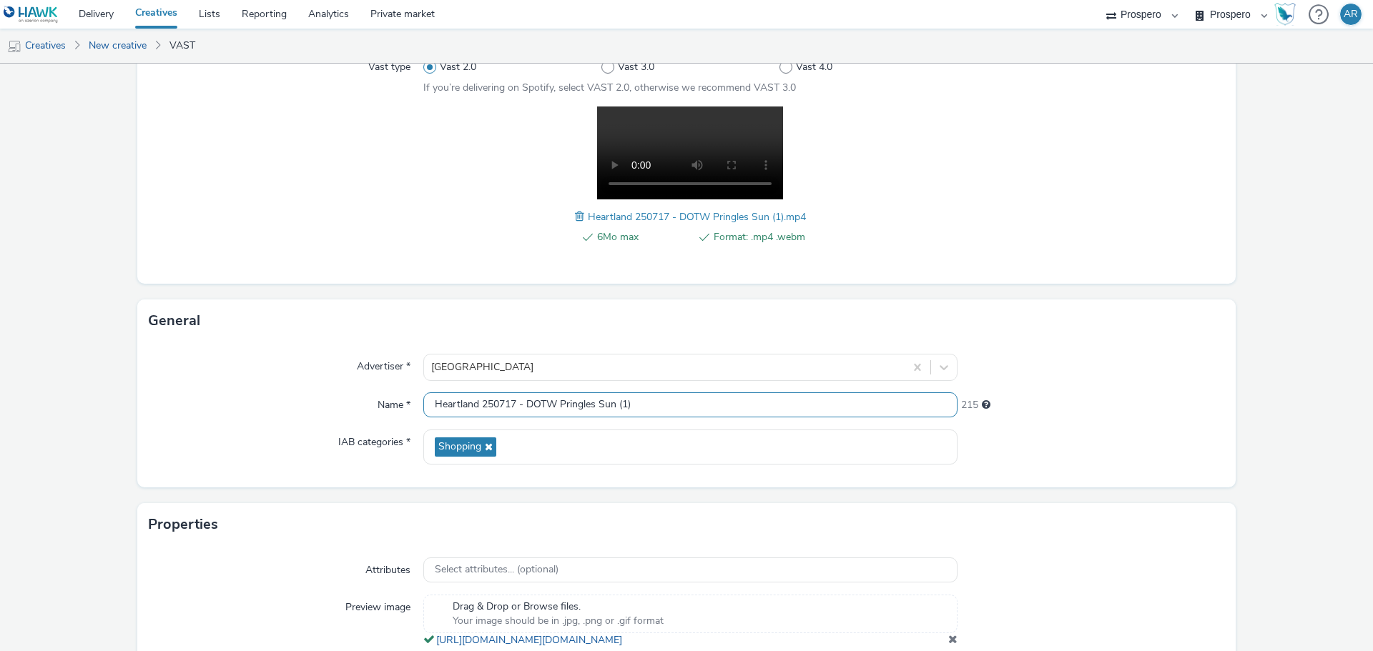
type input "Heartland 250717 - DOTW Pringles Sun (1)"
click at [1243, 426] on form "New creative Content Upload type File upload Vast XML Vast Url Vast type Vast 2…" at bounding box center [686, 319] width 1373 height 886
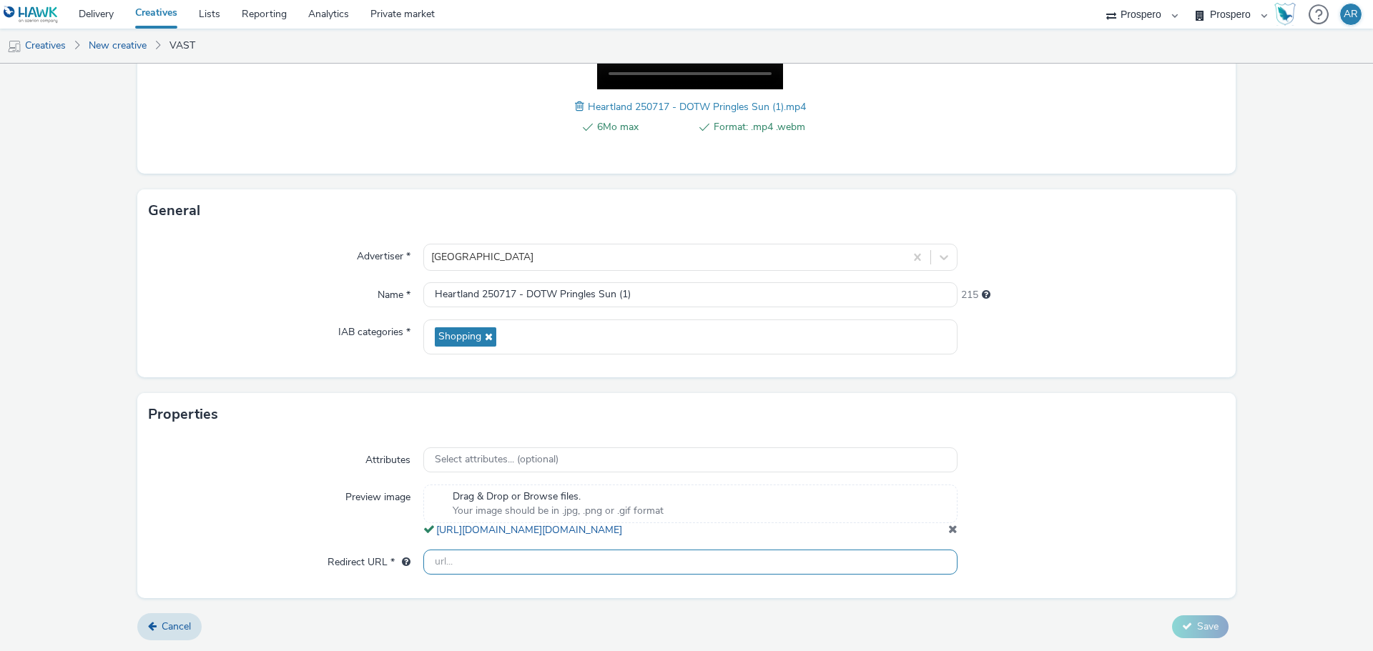
click at [689, 566] on input "text" at bounding box center [690, 562] width 534 height 25
type input "[URL][DOMAIN_NAME]"
click at [1197, 628] on span "Save" at bounding box center [1207, 627] width 21 height 14
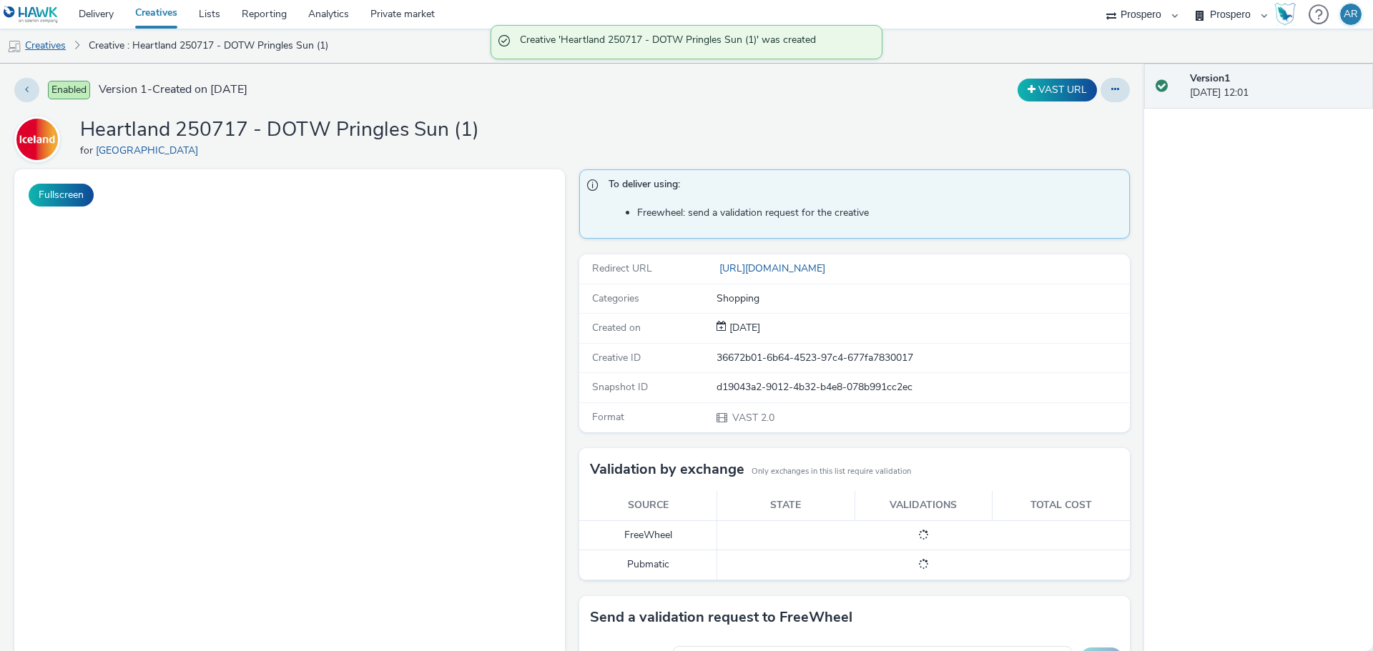
click at [53, 47] on link "Creatives" at bounding box center [36, 46] width 73 height 34
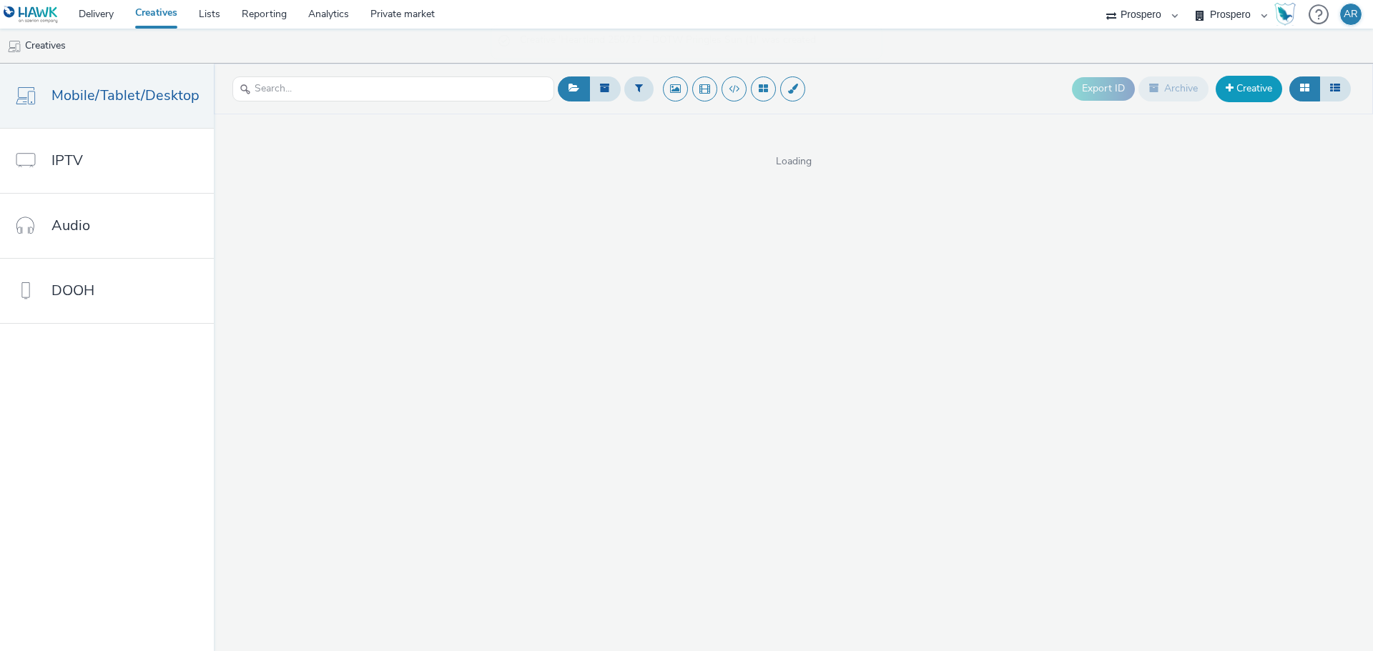
click at [1240, 90] on link "Creative" at bounding box center [1249, 89] width 66 height 26
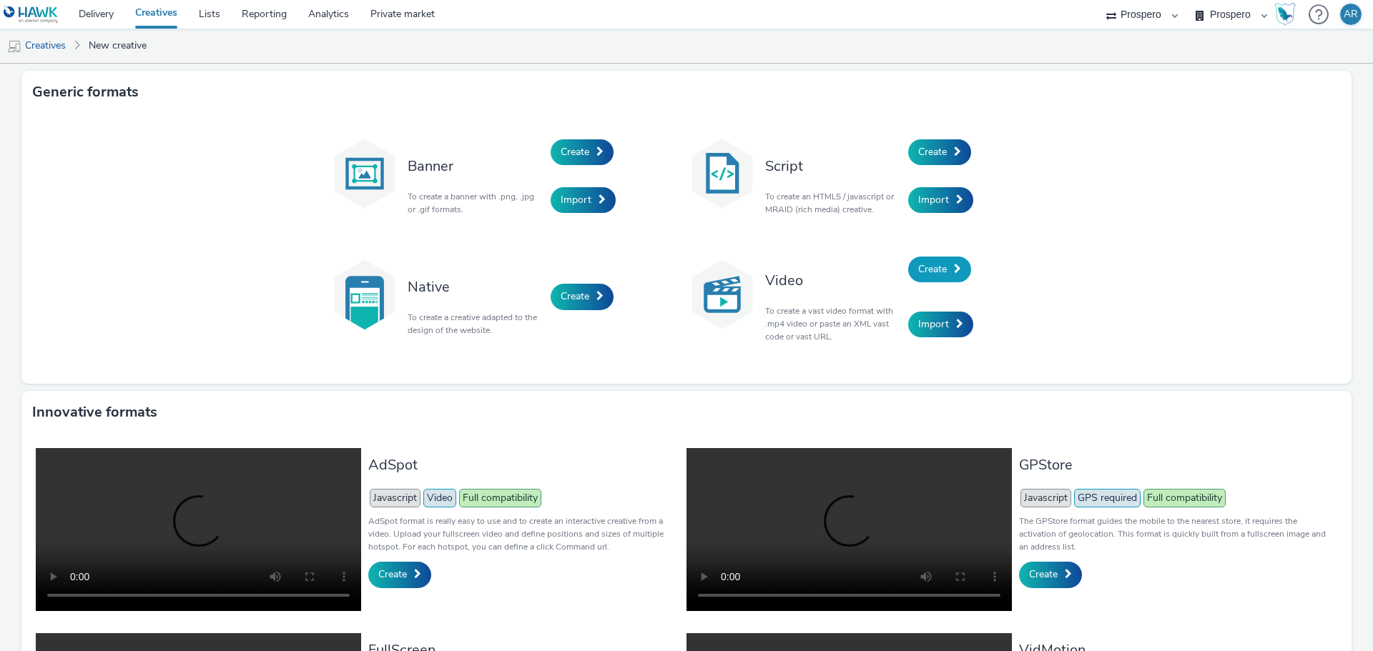
click at [926, 261] on link "Create" at bounding box center [939, 270] width 63 height 26
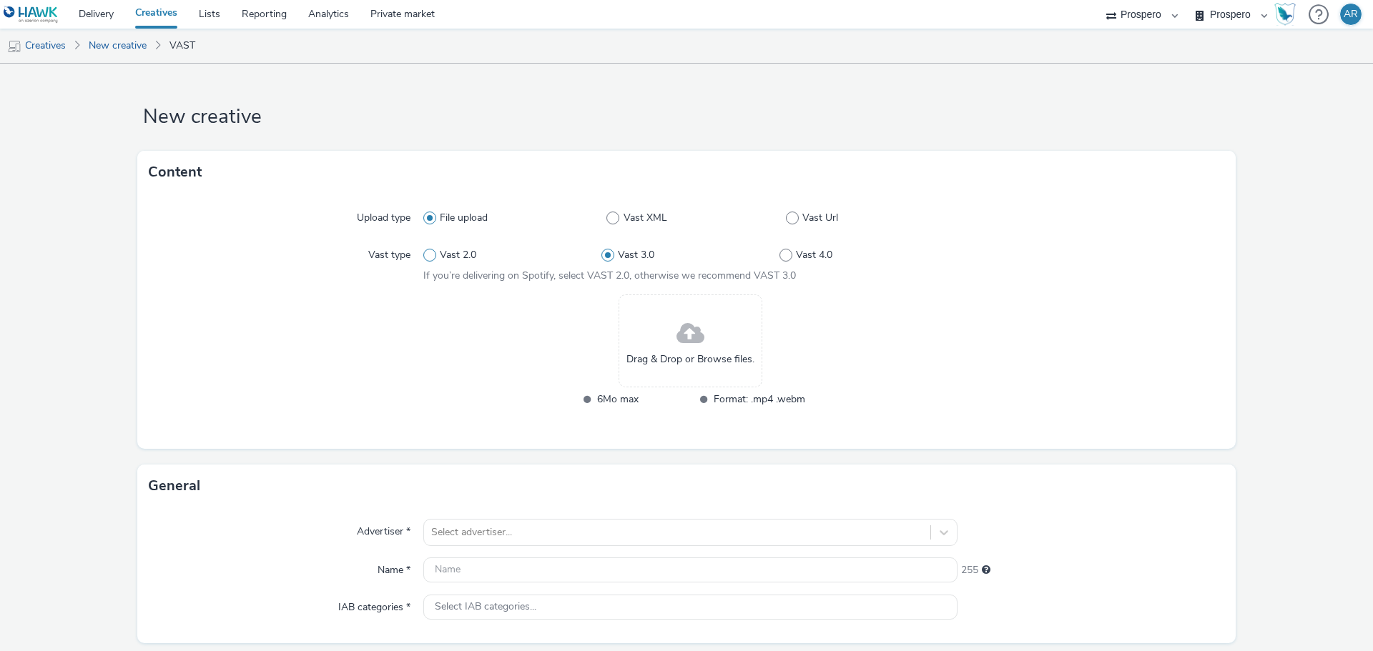
click at [458, 253] on span "Vast 2.0" at bounding box center [458, 255] width 36 height 14
click at [433, 253] on input "Vast 2.0" at bounding box center [427, 255] width 9 height 9
radio input "true"
radio input "false"
click at [729, 335] on div "Drag & Drop or Browse files." at bounding box center [691, 341] width 144 height 93
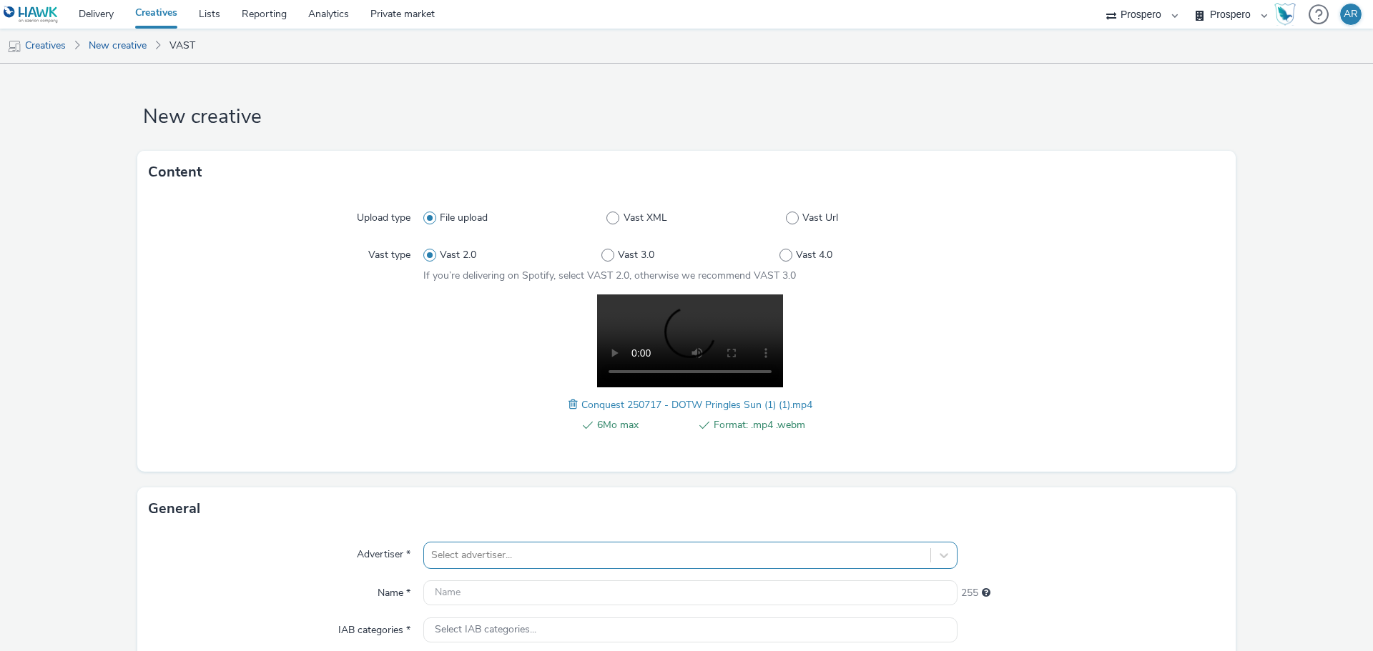
click at [503, 551] on div "Select advertiser..." at bounding box center [690, 555] width 534 height 27
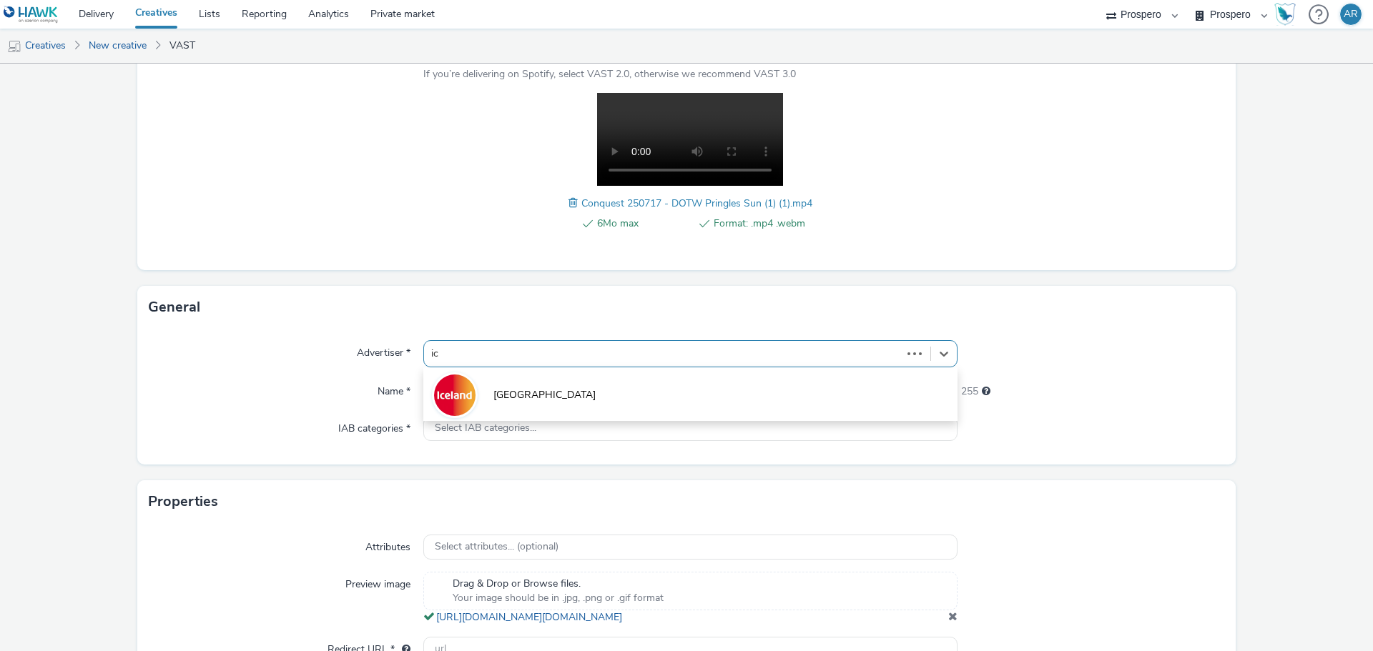
type input "ice"
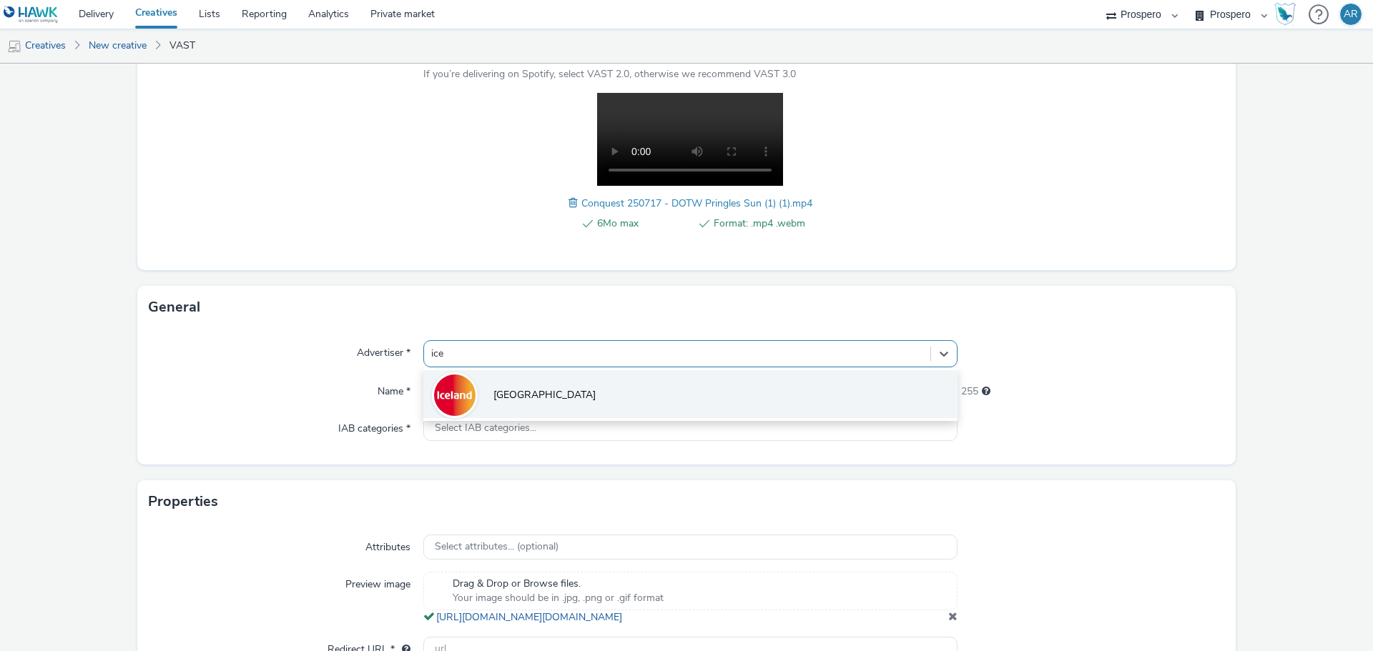
click at [575, 381] on li "[GEOGRAPHIC_DATA]" at bounding box center [690, 394] width 534 height 48
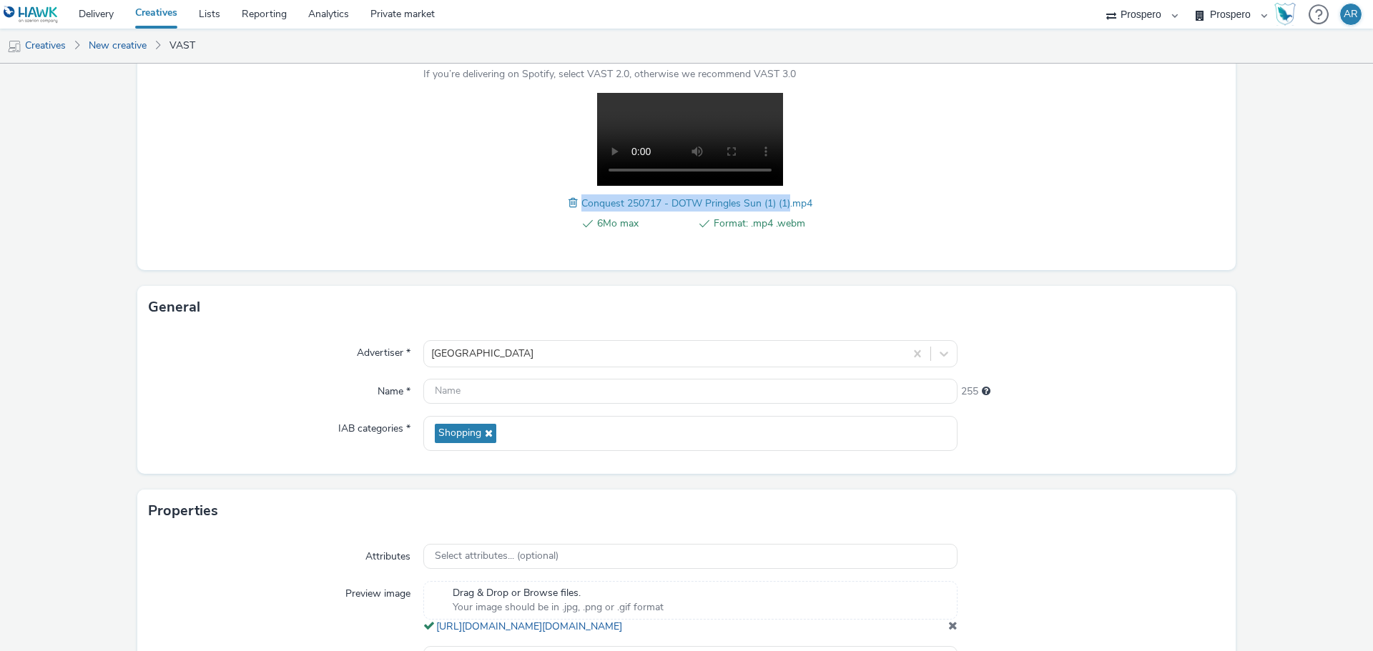
drag, startPoint x: 576, startPoint y: 202, endPoint x: 785, endPoint y: 199, distance: 209.5
click at [785, 199] on span "Conquest 250717 - DOTW Pringles Sun (1) (1).mp4" at bounding box center [696, 204] width 231 height 14
copy span "Conquest 250717 - DOTW Pringles Sun (1) (1)"
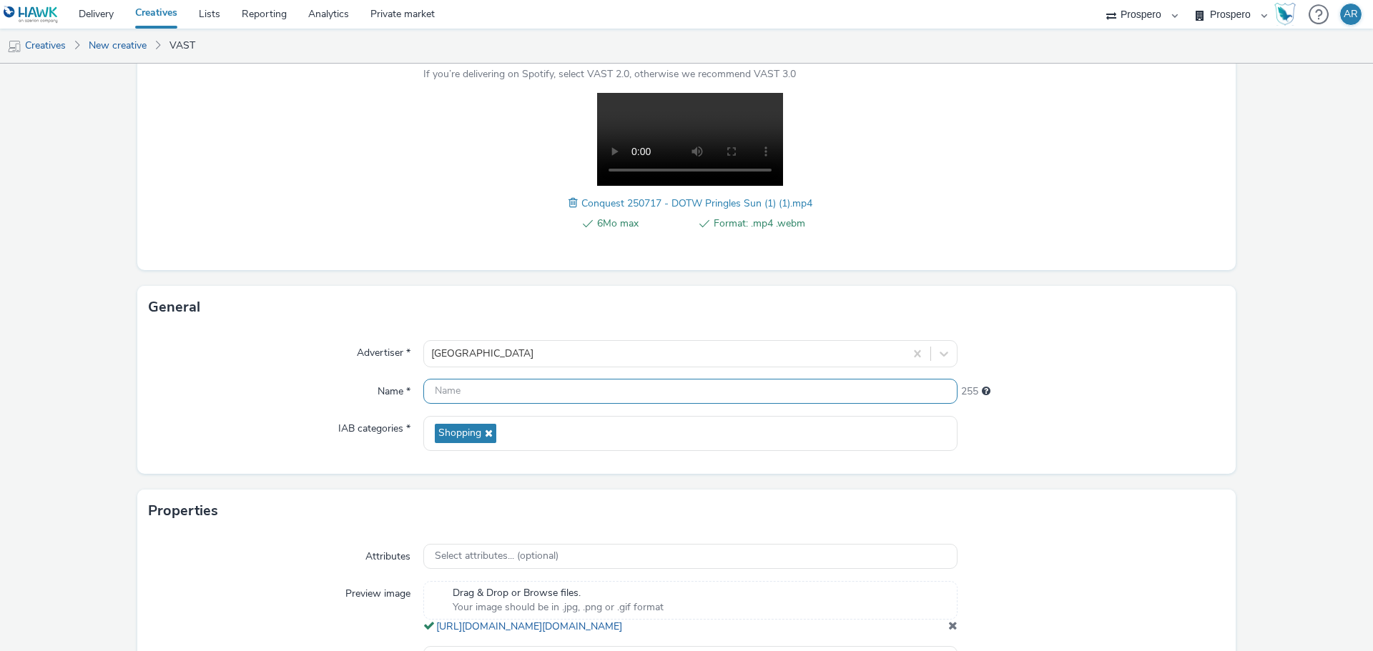
click at [443, 388] on input "text" at bounding box center [690, 391] width 534 height 25
paste input "Conquest 250717 - DOTW Pringles Sun (1) (1)"
type input "Conquest 250717 - DOTW Pringles Sun (1) (1)"
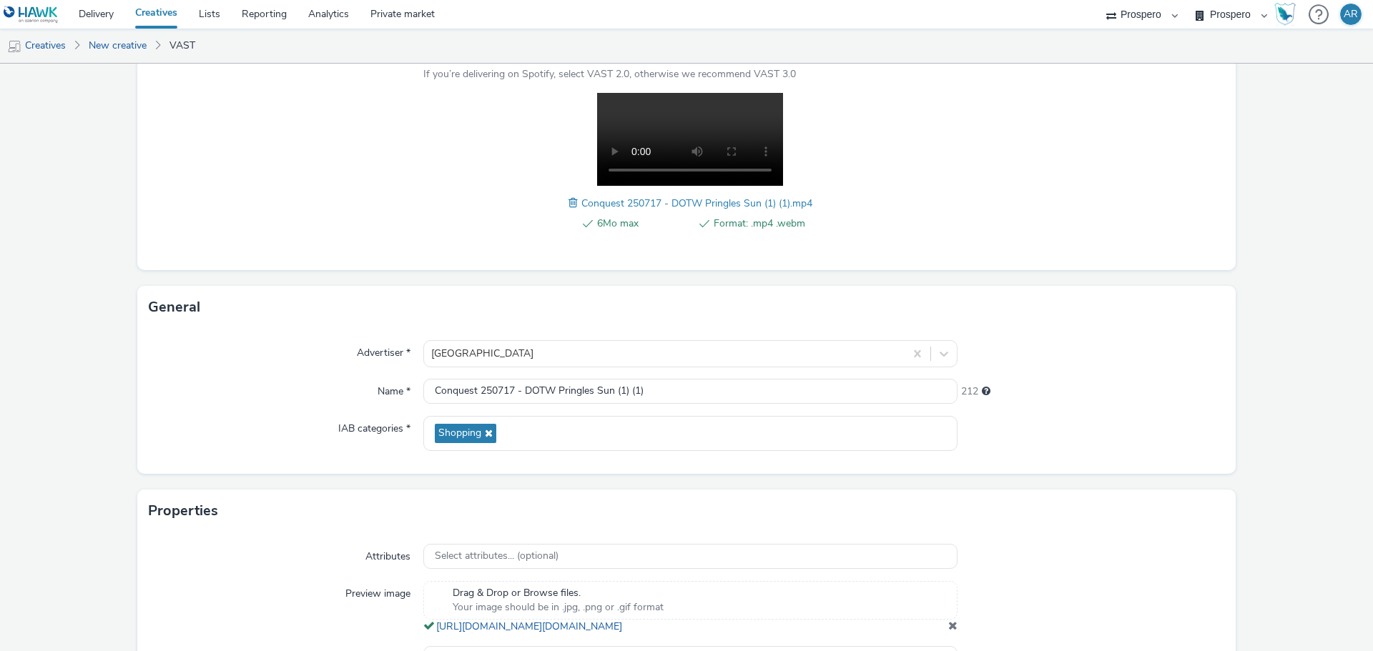
click at [1251, 415] on form "New creative Content Upload type File upload Vast XML Vast Url Vast type Vast 2…" at bounding box center [686, 305] width 1373 height 886
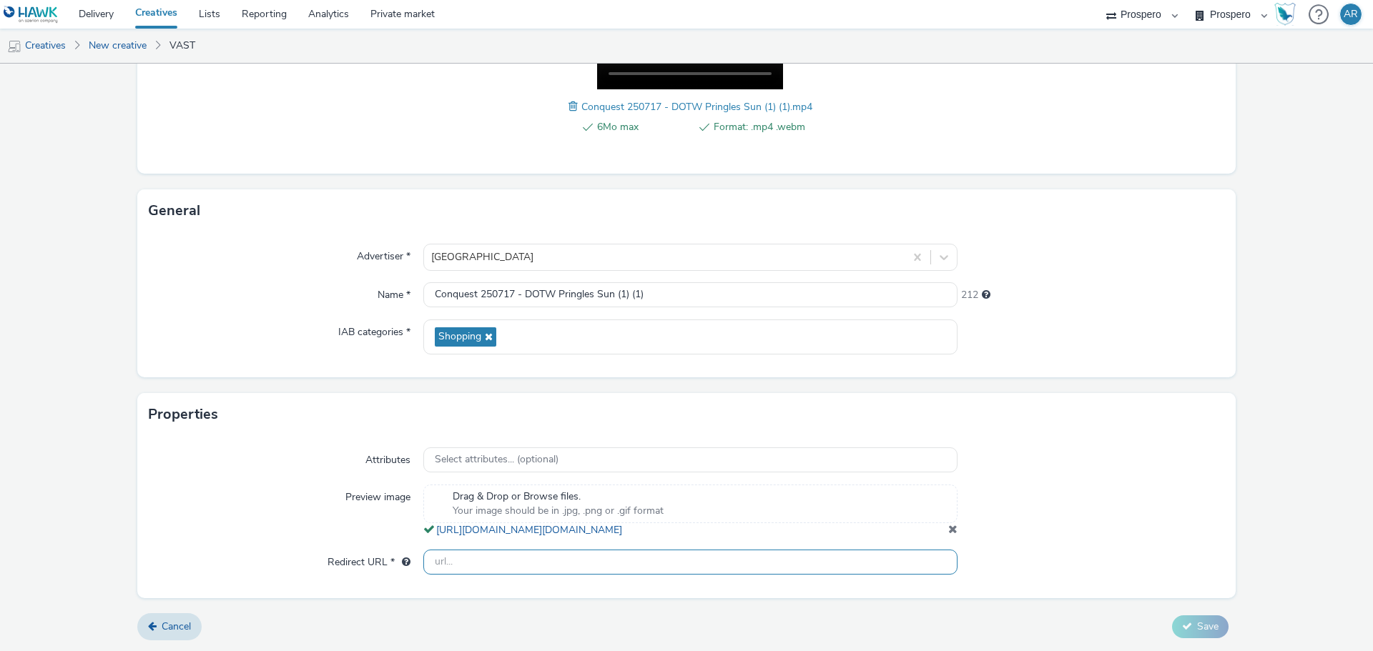
click at [668, 560] on input "text" at bounding box center [690, 562] width 534 height 25
type input "[URL][DOMAIN_NAME]"
click at [1185, 626] on button "Save" at bounding box center [1200, 627] width 56 height 23
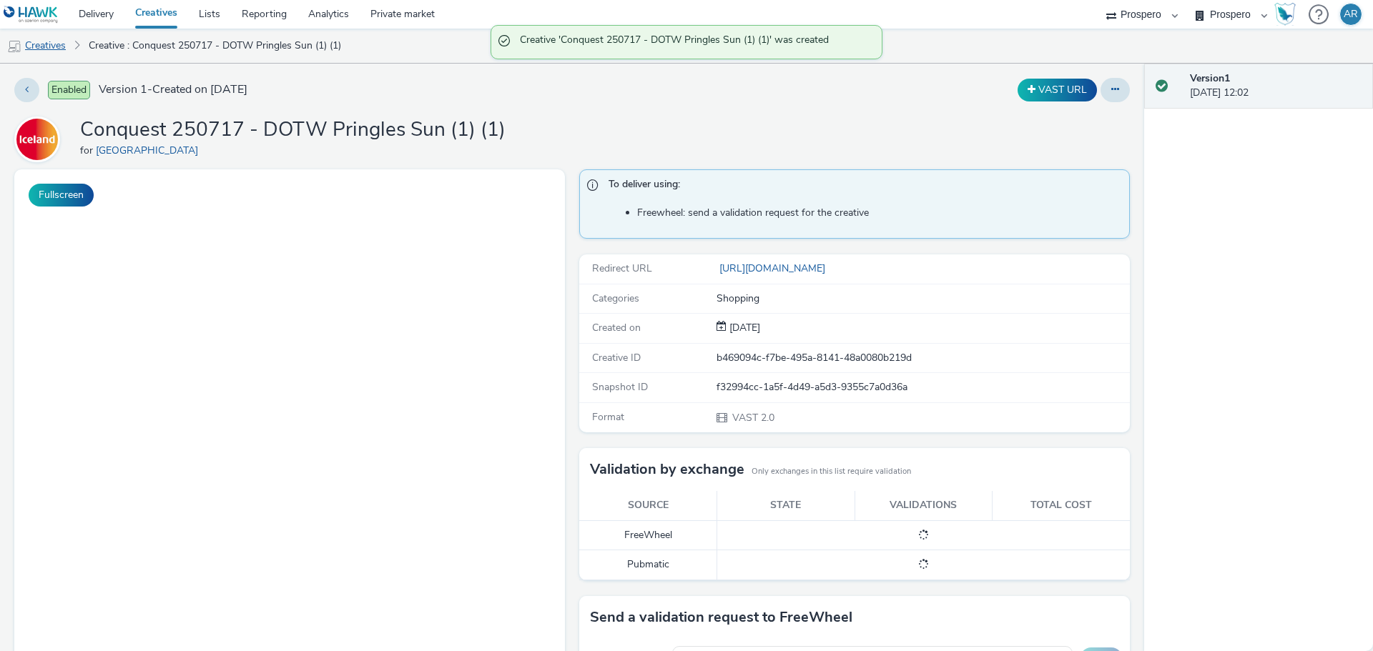
click at [53, 47] on link "Creatives" at bounding box center [36, 46] width 73 height 34
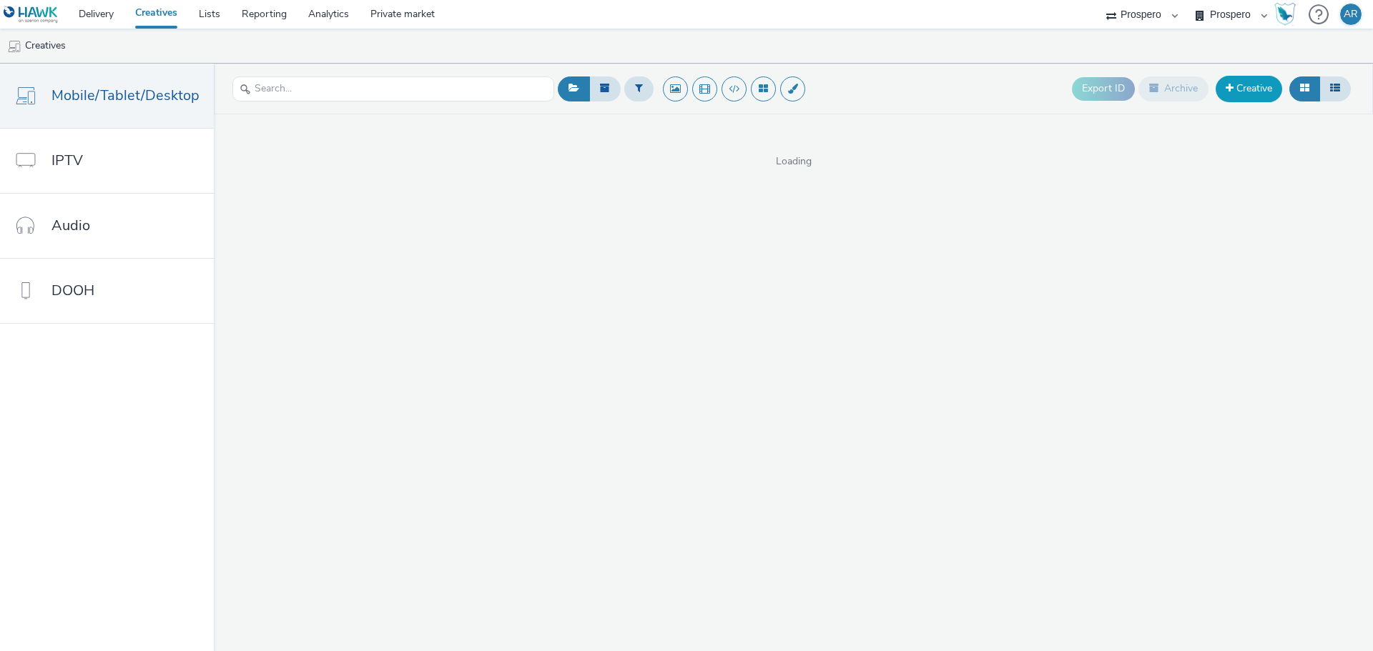
click at [1246, 89] on link "Creative" at bounding box center [1249, 89] width 66 height 26
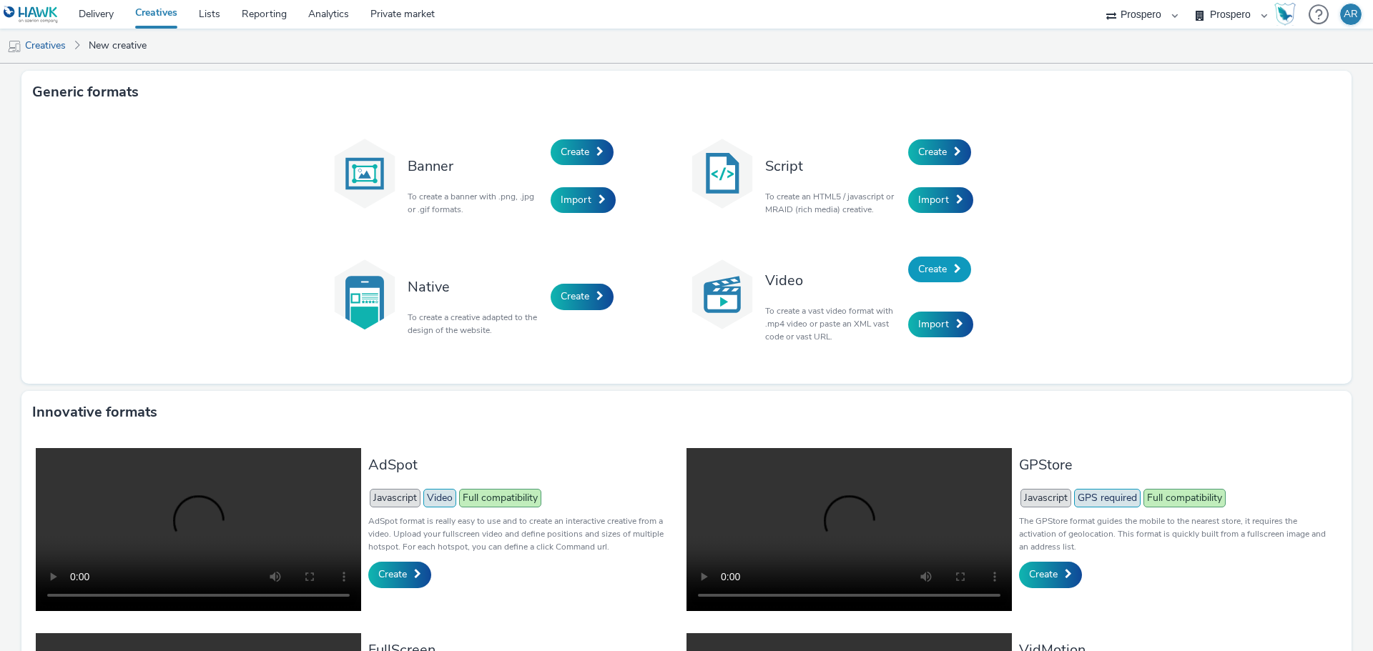
click at [942, 275] on link "Create" at bounding box center [939, 270] width 63 height 26
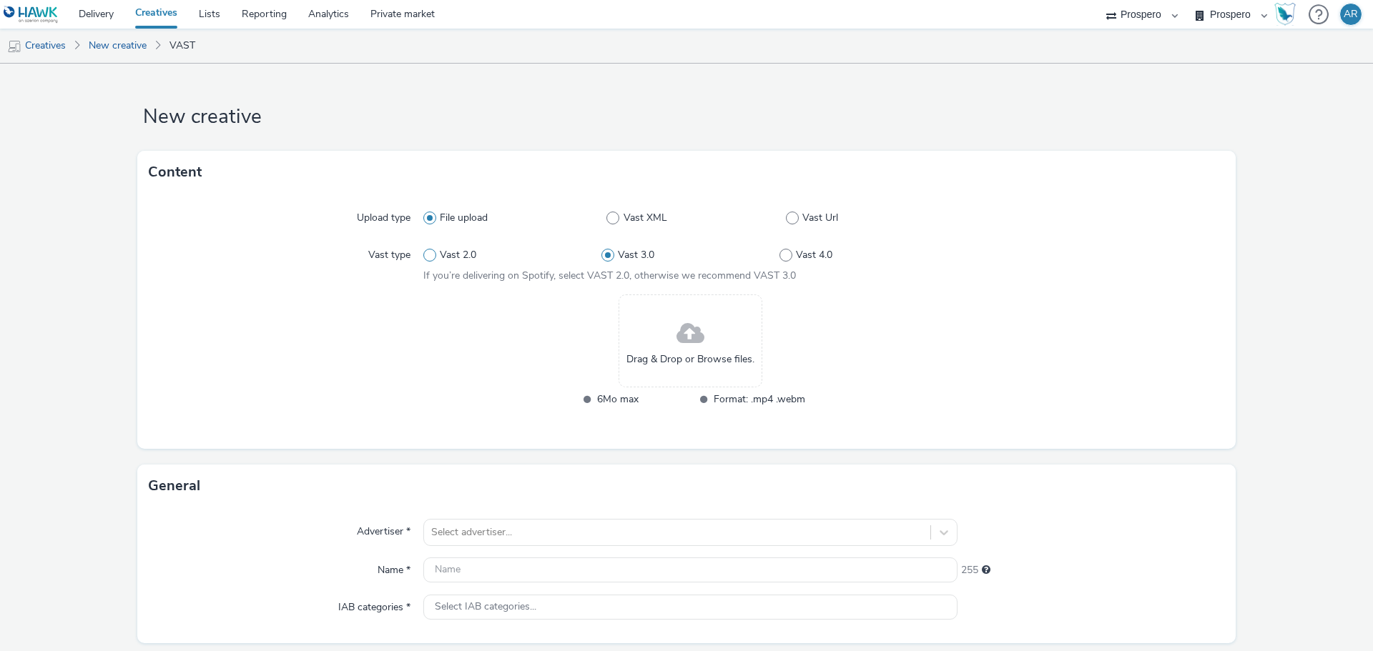
click at [441, 257] on span "Vast 2.0" at bounding box center [458, 255] width 36 height 14
click at [433, 257] on input "Vast 2.0" at bounding box center [427, 255] width 9 height 9
radio input "true"
radio input "false"
click at [744, 334] on div "Drag & Drop or Browse files." at bounding box center [691, 341] width 144 height 93
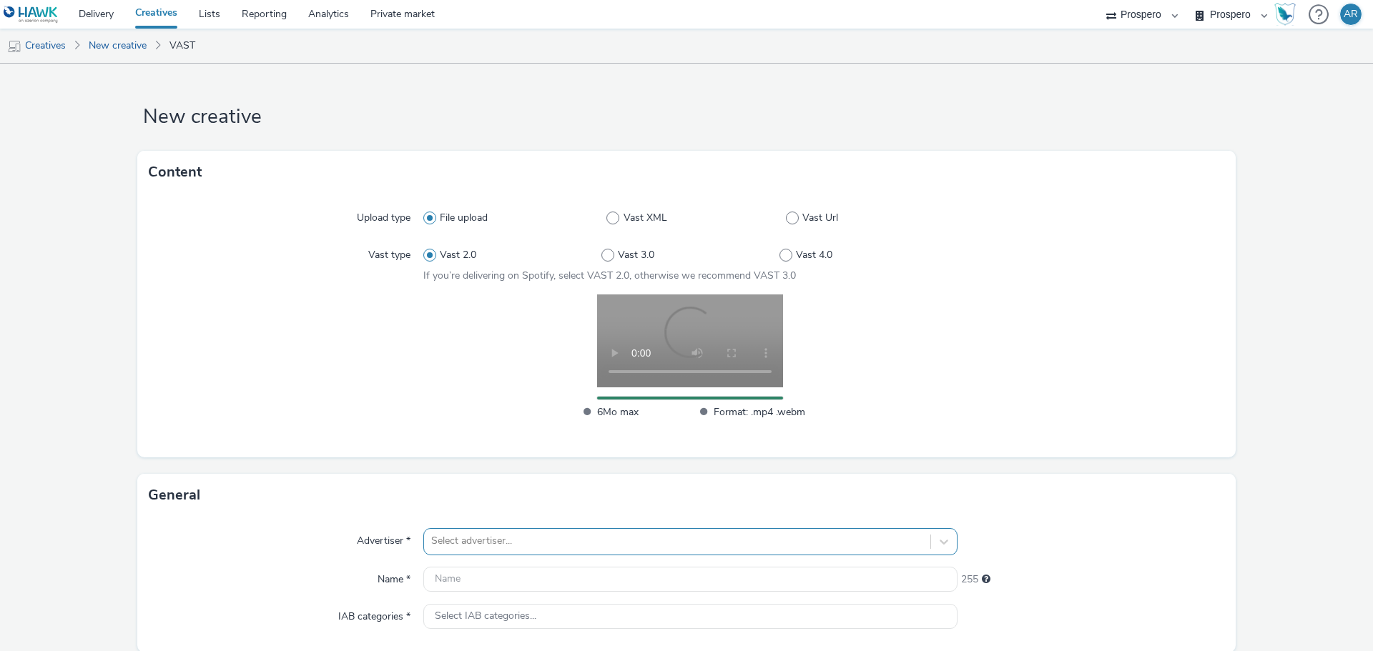
click at [441, 541] on div "Select advertiser..." at bounding box center [690, 541] width 534 height 27
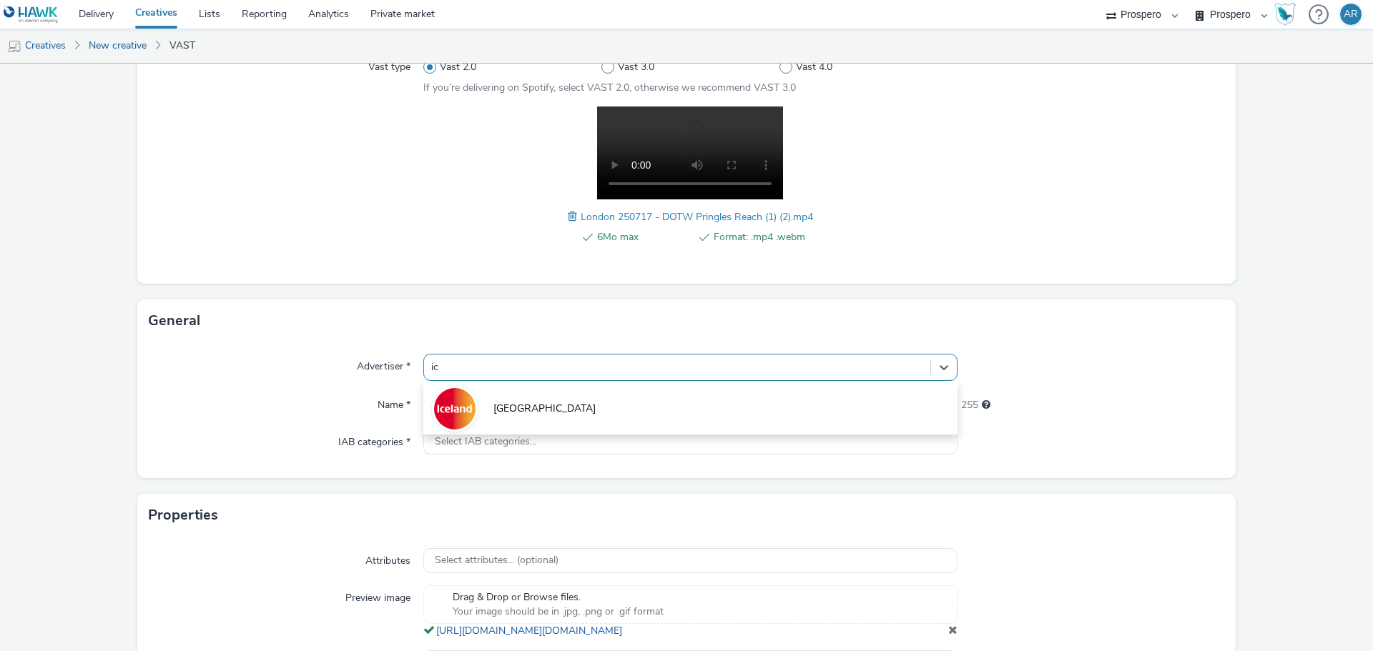
type input "ice"
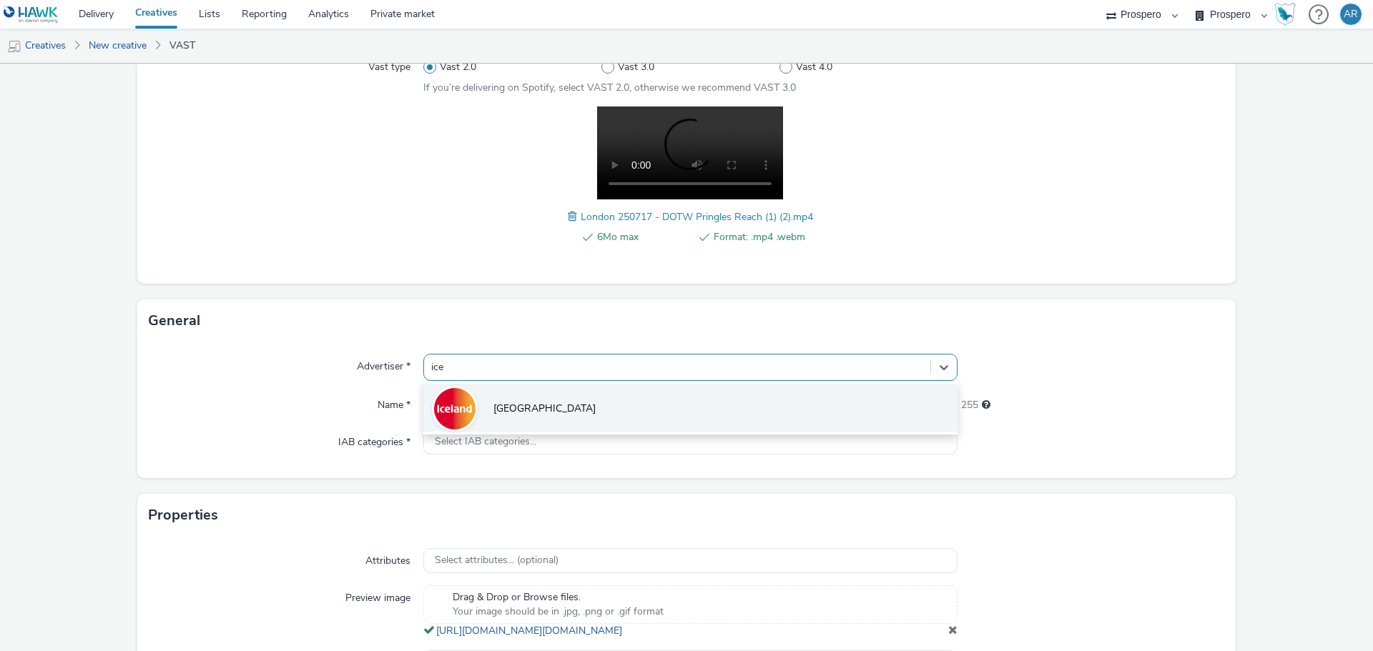
click at [533, 406] on li "[GEOGRAPHIC_DATA]" at bounding box center [690, 408] width 534 height 48
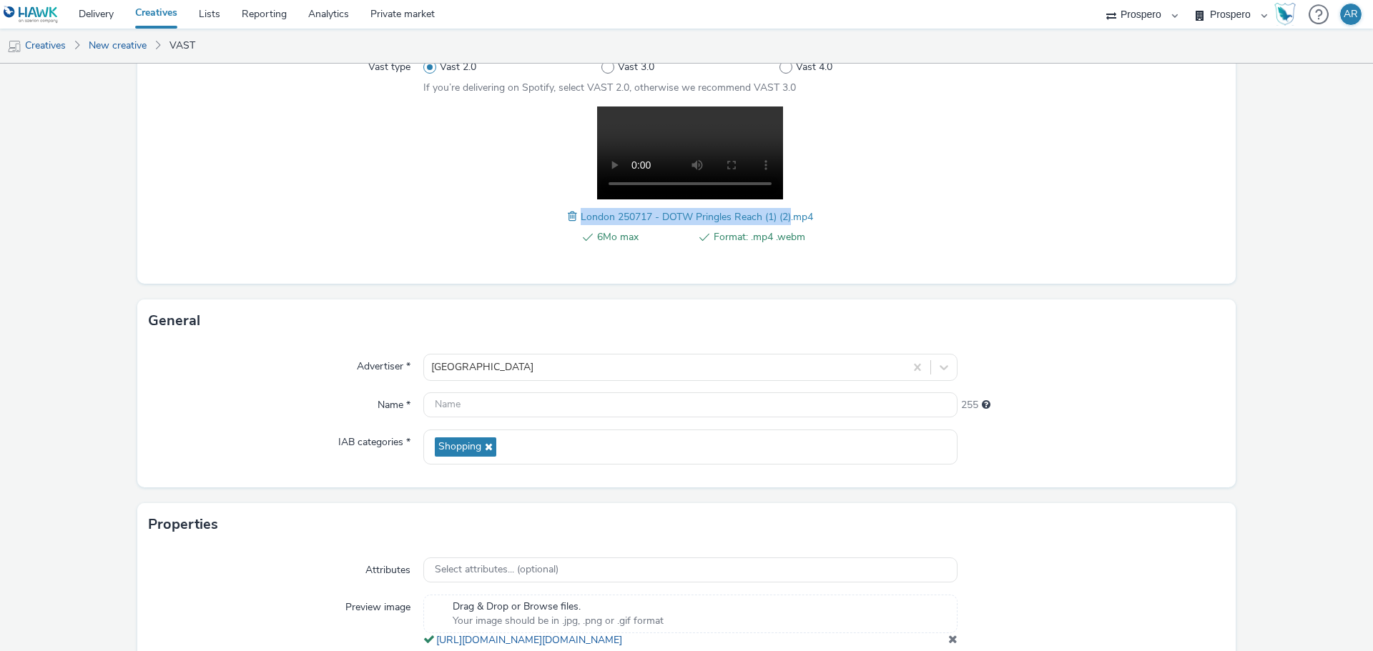
drag, startPoint x: 576, startPoint y: 213, endPoint x: 785, endPoint y: 220, distance: 209.6
click at [785, 220] on span "London 250717 - DOTW Pringles Reach (1) (2).mp4" at bounding box center [697, 217] width 232 height 14
copy span "London 250717 - DOTW Pringles Reach (1) (2)"
click at [457, 408] on input "text" at bounding box center [690, 405] width 534 height 25
paste input "London 250717 - DOTW Pringles Reach (1) (2)"
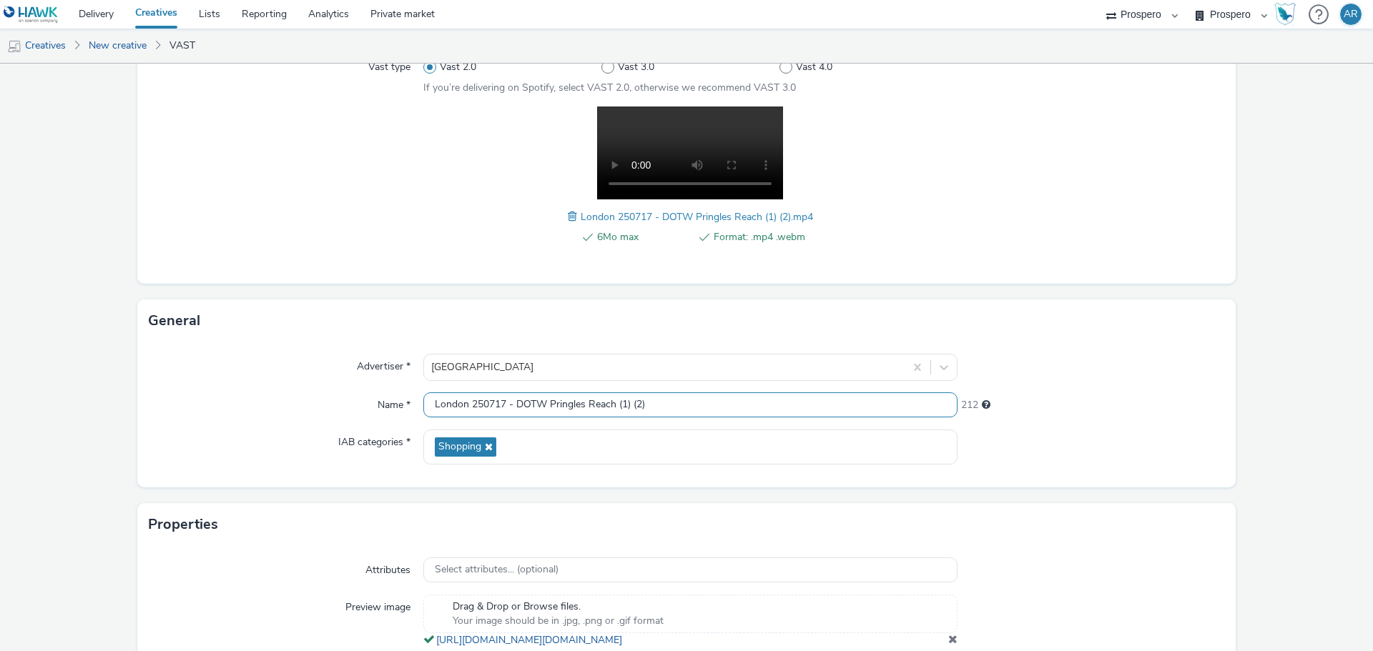
type input "London 250717 - DOTW Pringles Reach (1) (2)"
click at [1274, 426] on form "New creative Content Upload type File upload Vast XML Vast Url Vast type Vast 2…" at bounding box center [686, 319] width 1373 height 886
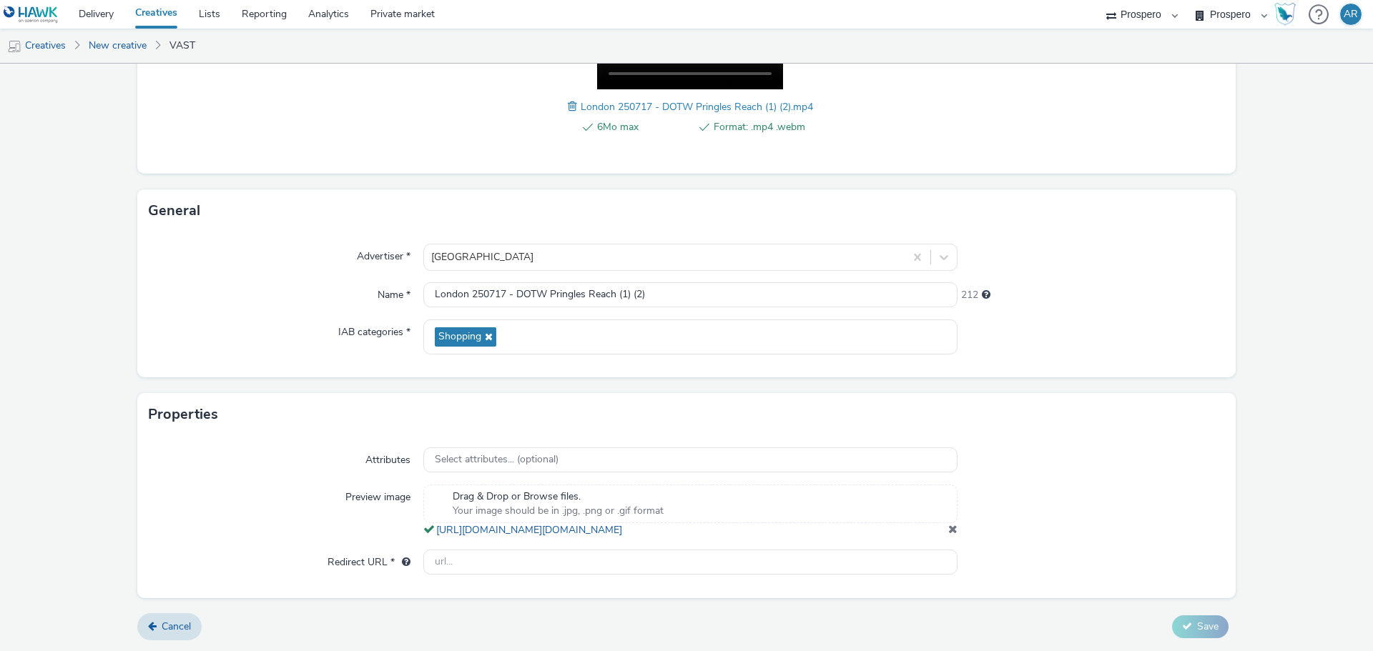
click at [694, 577] on div "Attributes Select attributes... (optional) Preview image Drag & Drop or Browse …" at bounding box center [686, 517] width 1098 height 162
click at [691, 566] on input "text" at bounding box center [690, 562] width 534 height 25
type input "[URL][DOMAIN_NAME]"
click at [1197, 626] on span "Save" at bounding box center [1207, 627] width 21 height 14
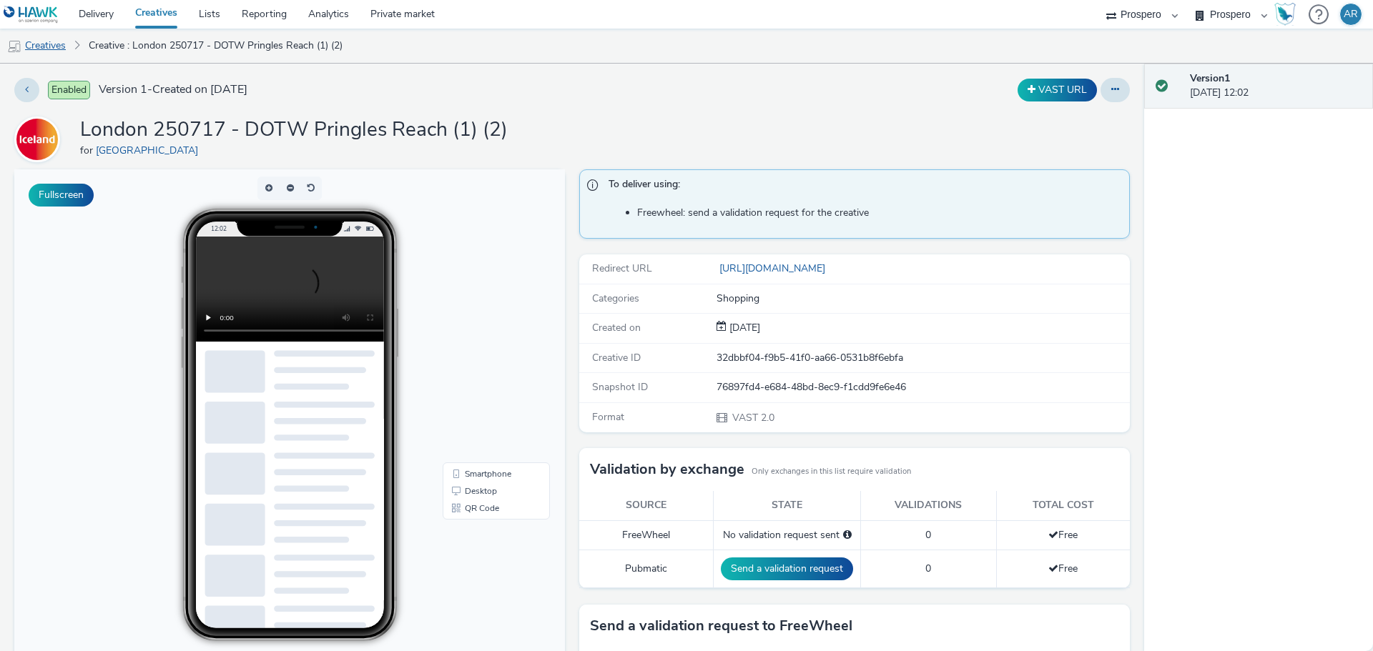
click at [49, 45] on link "Creatives" at bounding box center [36, 46] width 73 height 34
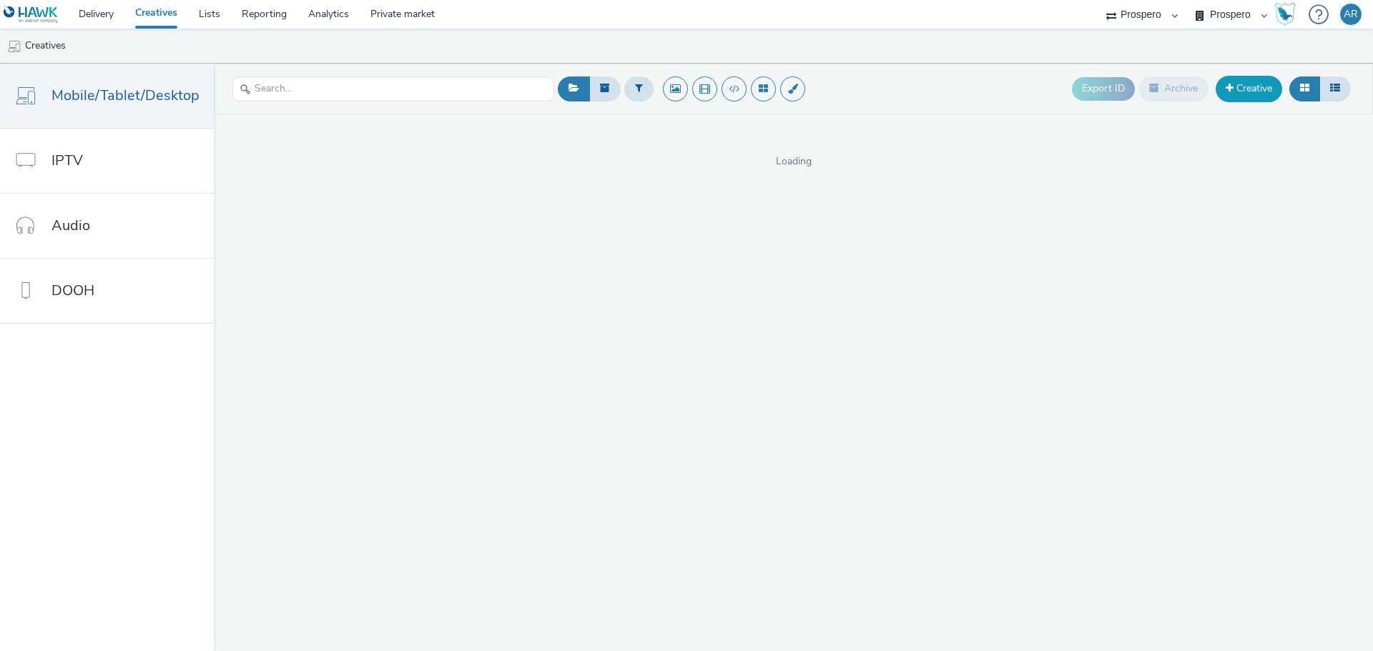
click at [1265, 92] on link "Creative" at bounding box center [1249, 89] width 66 height 26
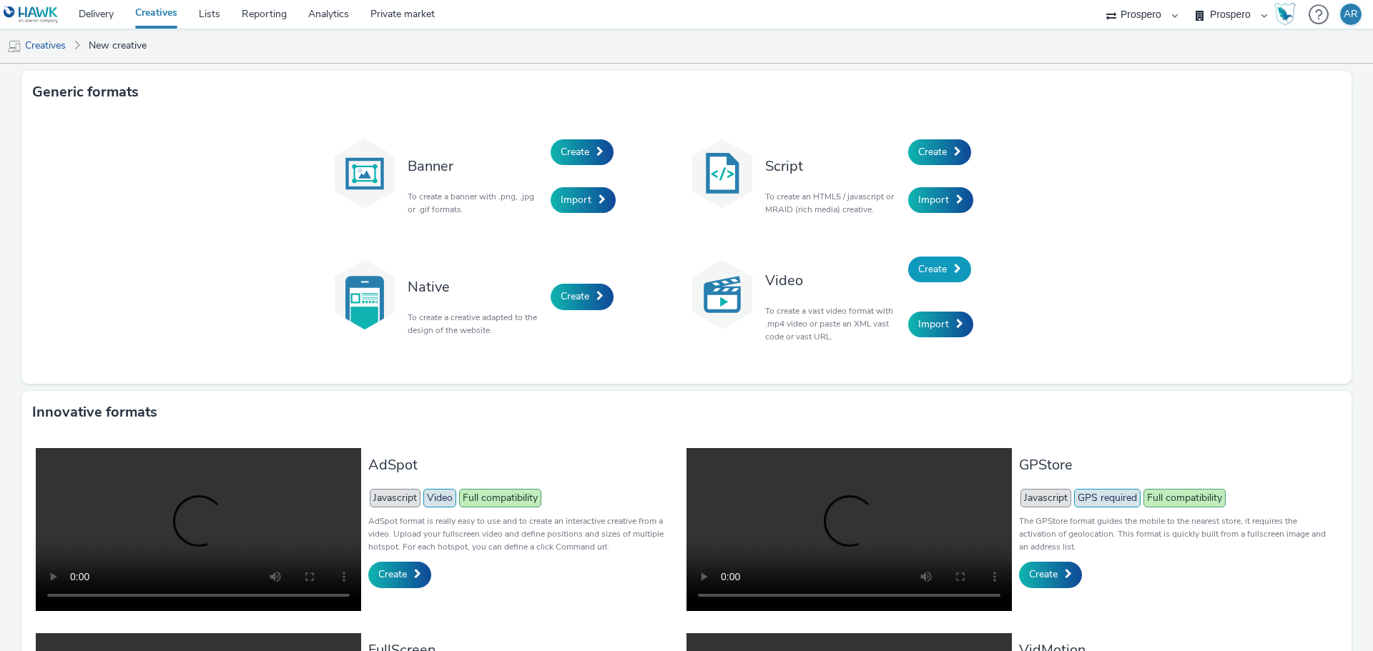
click at [935, 268] on span "Create" at bounding box center [932, 269] width 29 height 14
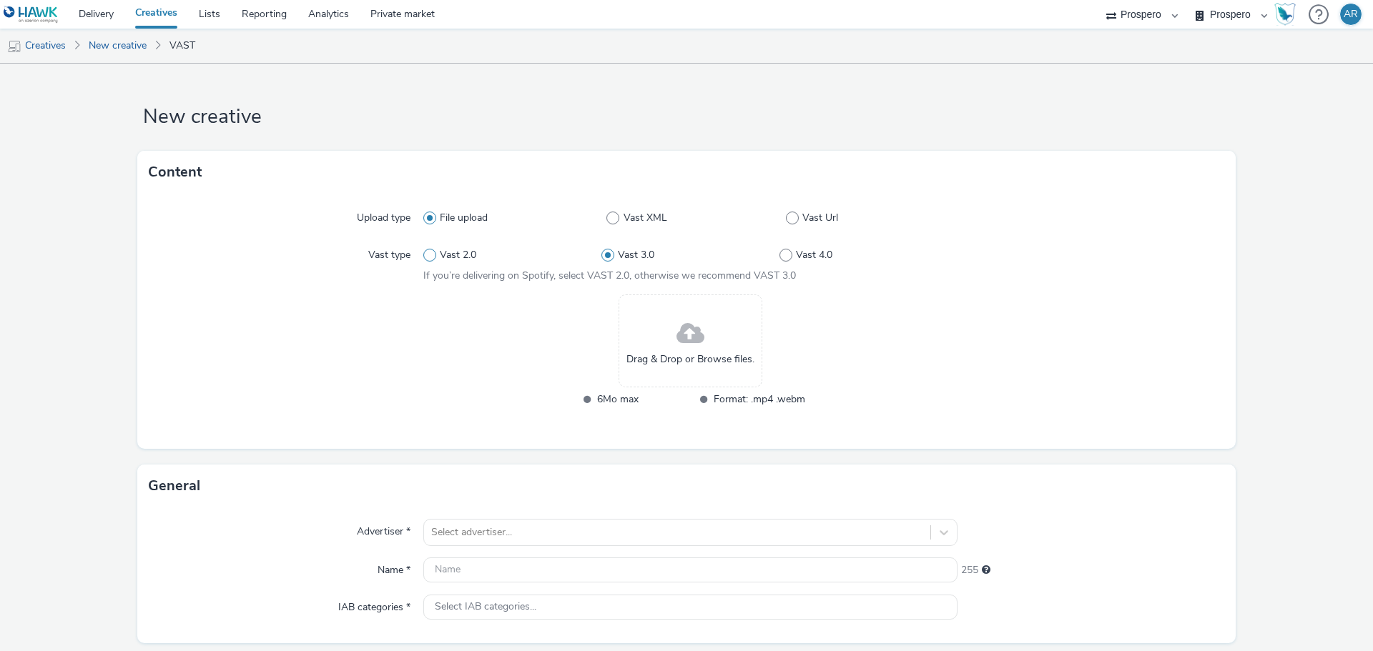
click at [462, 253] on span "Vast 2.0" at bounding box center [458, 255] width 36 height 14
click at [433, 253] on input "Vast 2.0" at bounding box center [427, 255] width 9 height 9
radio input "true"
radio input "false"
click at [676, 336] on span at bounding box center [690, 334] width 28 height 38
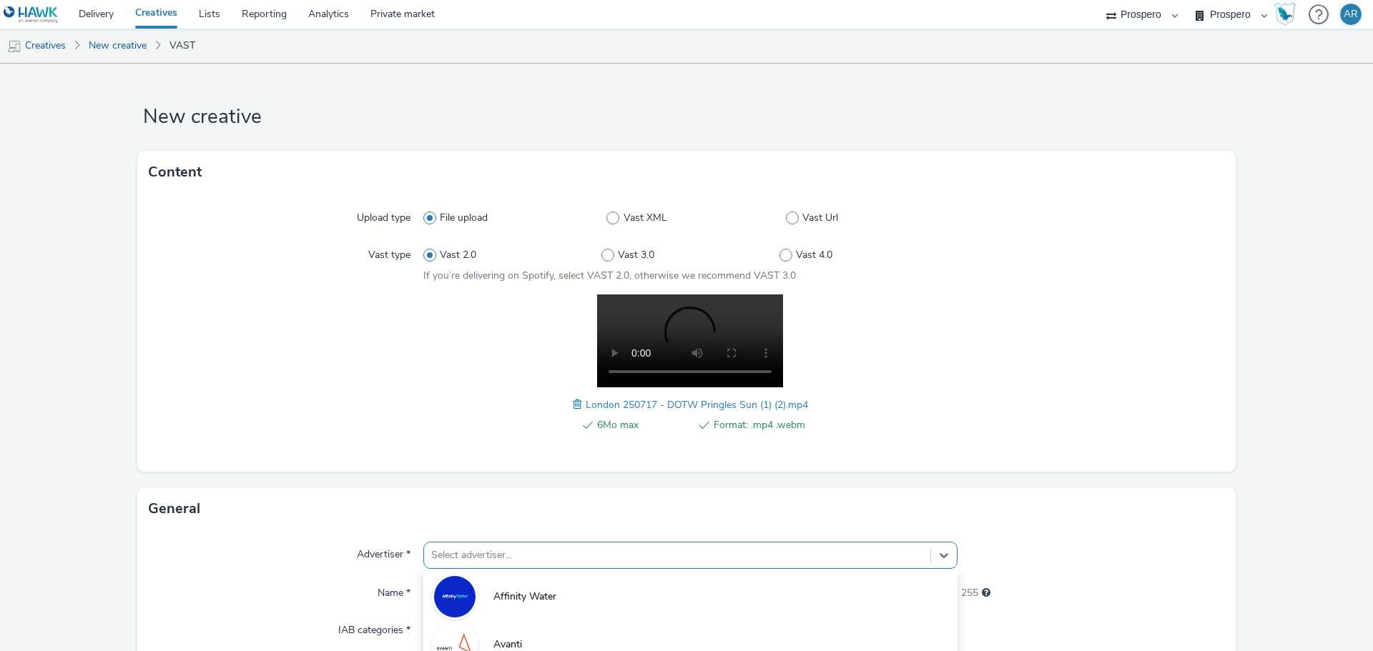
click at [488, 556] on div "option Belazu focused, 4 of 10. 10 results available. Use Up and Down to choose…" at bounding box center [690, 555] width 534 height 27
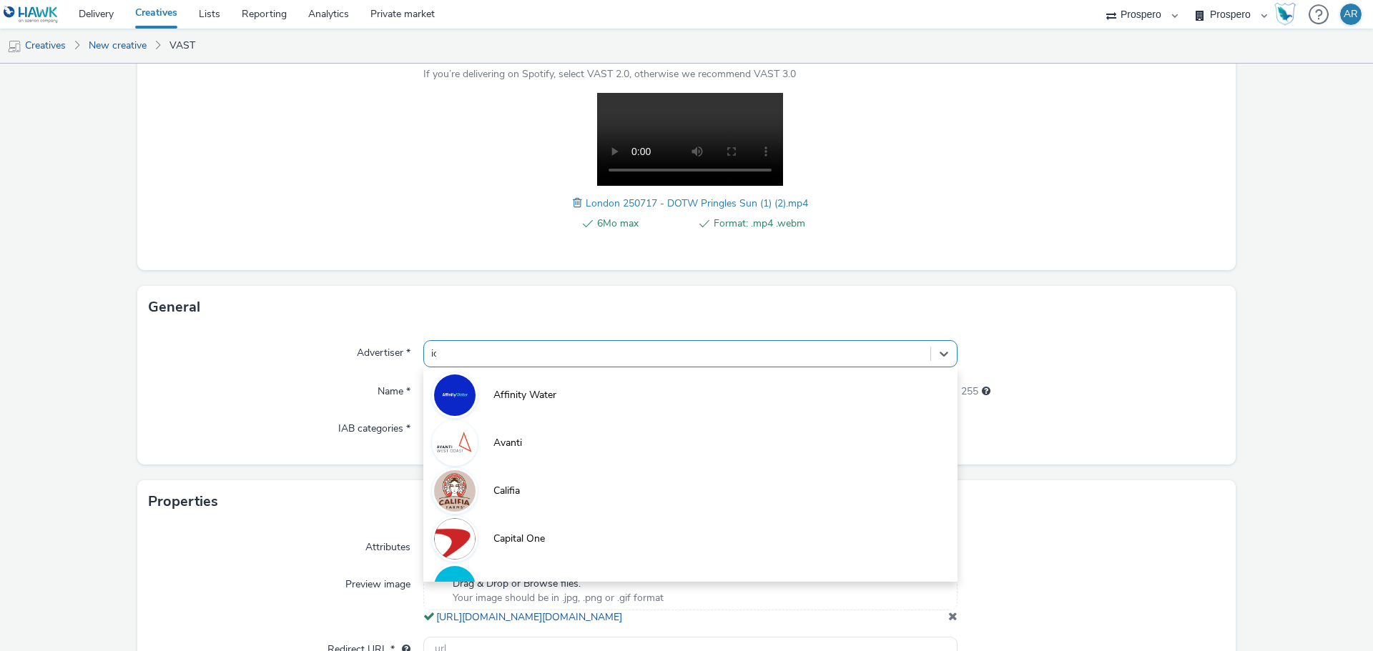
type input "ice"
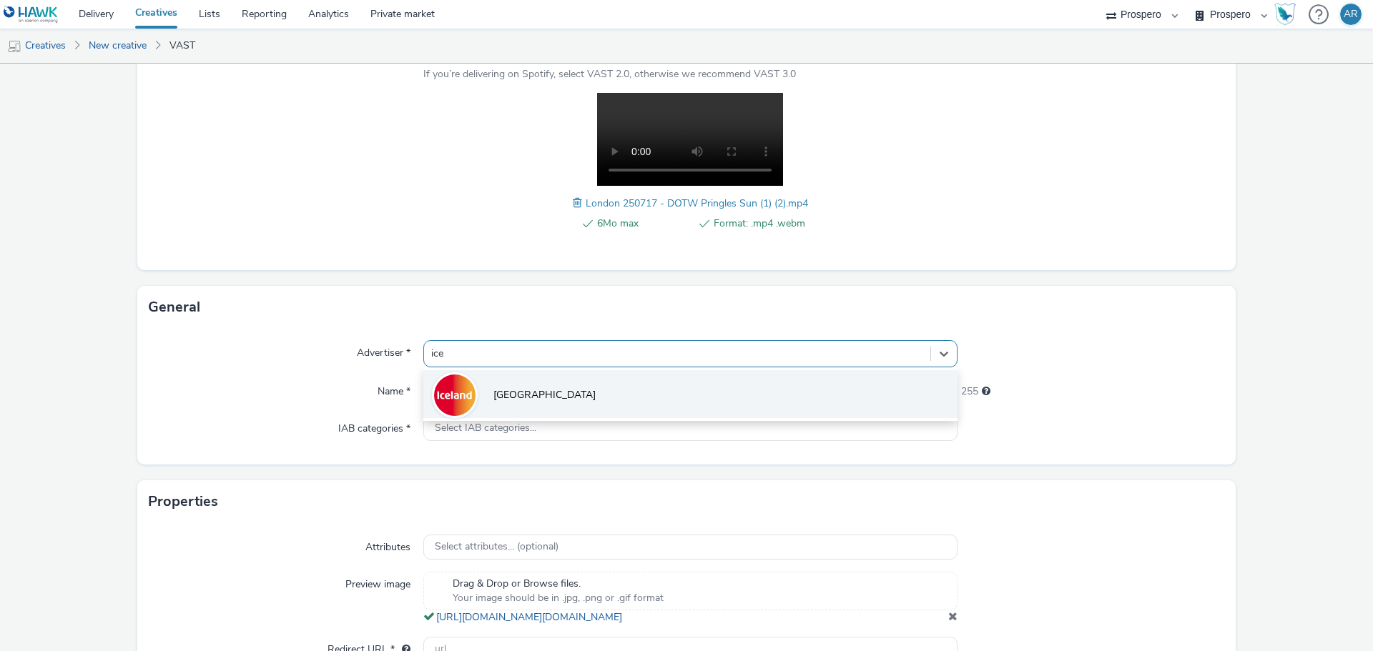
click at [578, 405] on li "[GEOGRAPHIC_DATA]" at bounding box center [690, 394] width 534 height 48
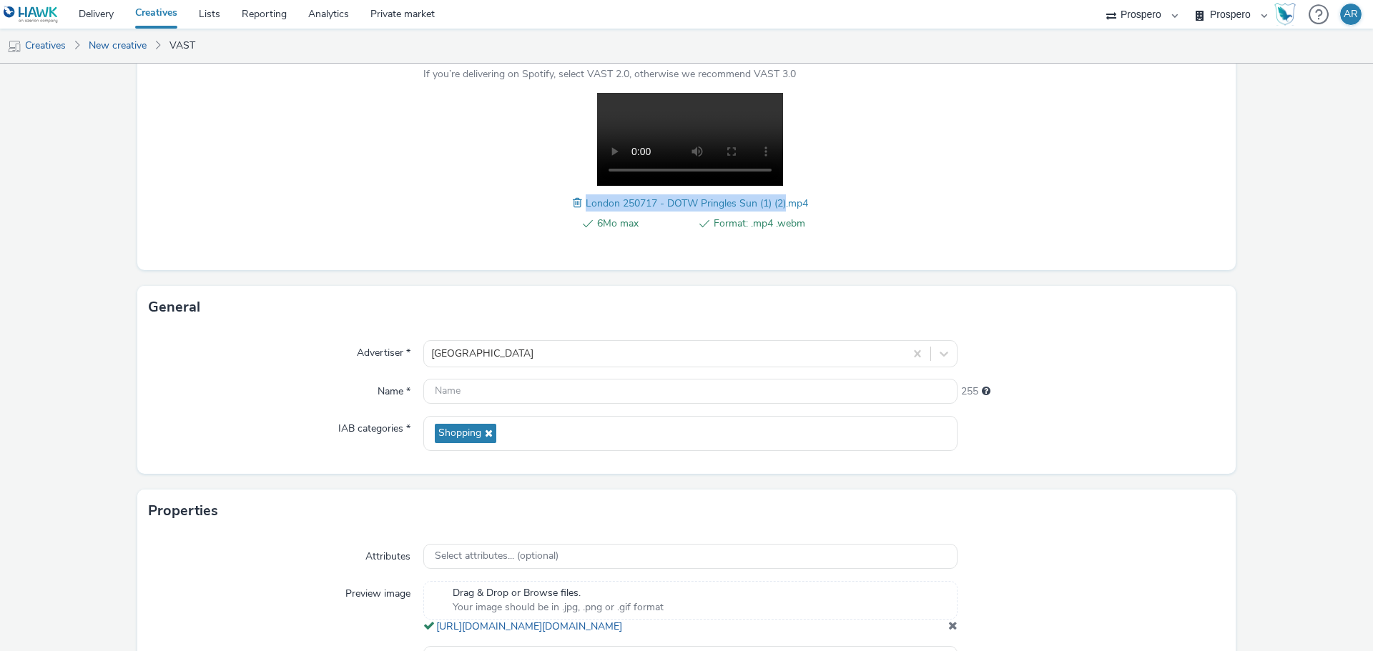
drag, startPoint x: 579, startPoint y: 202, endPoint x: 781, endPoint y: 209, distance: 201.8
click at [781, 209] on span "London 250717 - DOTW Pringles Sun (1) (2).mp4" at bounding box center [697, 204] width 222 height 14
copy span "London 250717 - DOTW Pringles Sun (1) (2)"
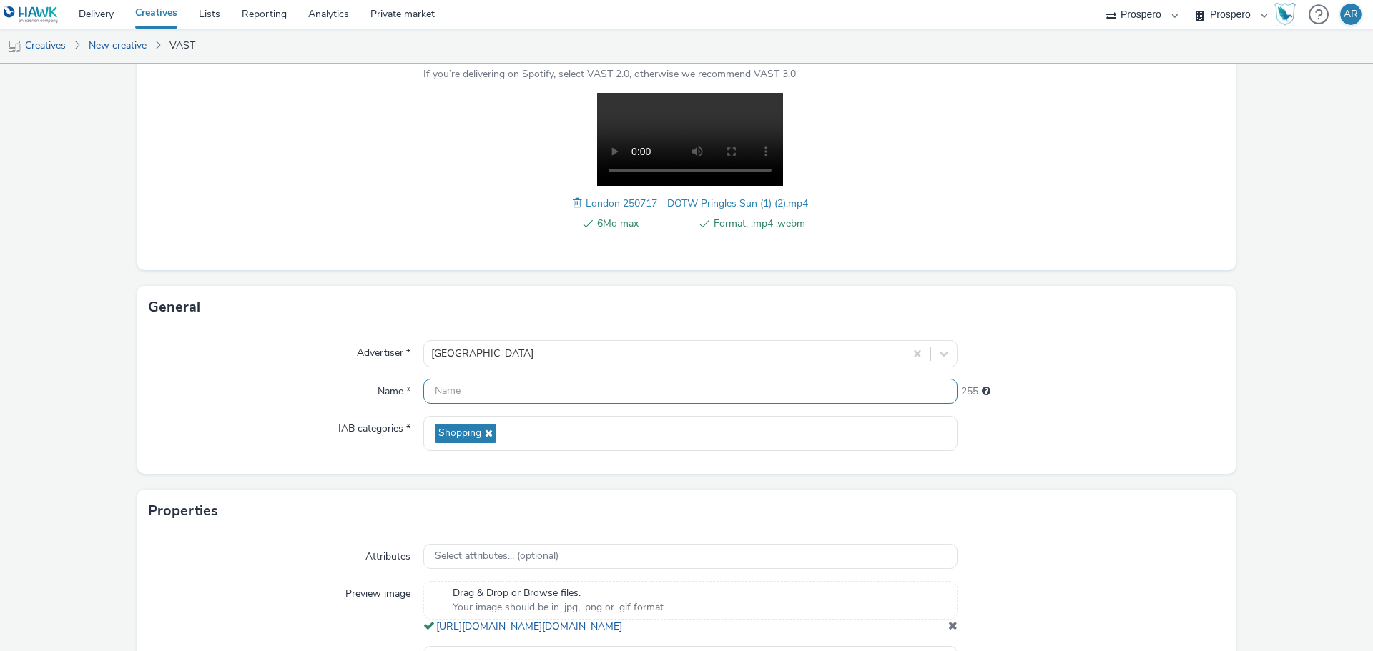
click at [537, 403] on input "text" at bounding box center [690, 391] width 534 height 25
paste input "London 250717 - DOTW Pringles Sun (1) (2)"
type input "London 250717 - DOTW Pringles Sun (1) (2)"
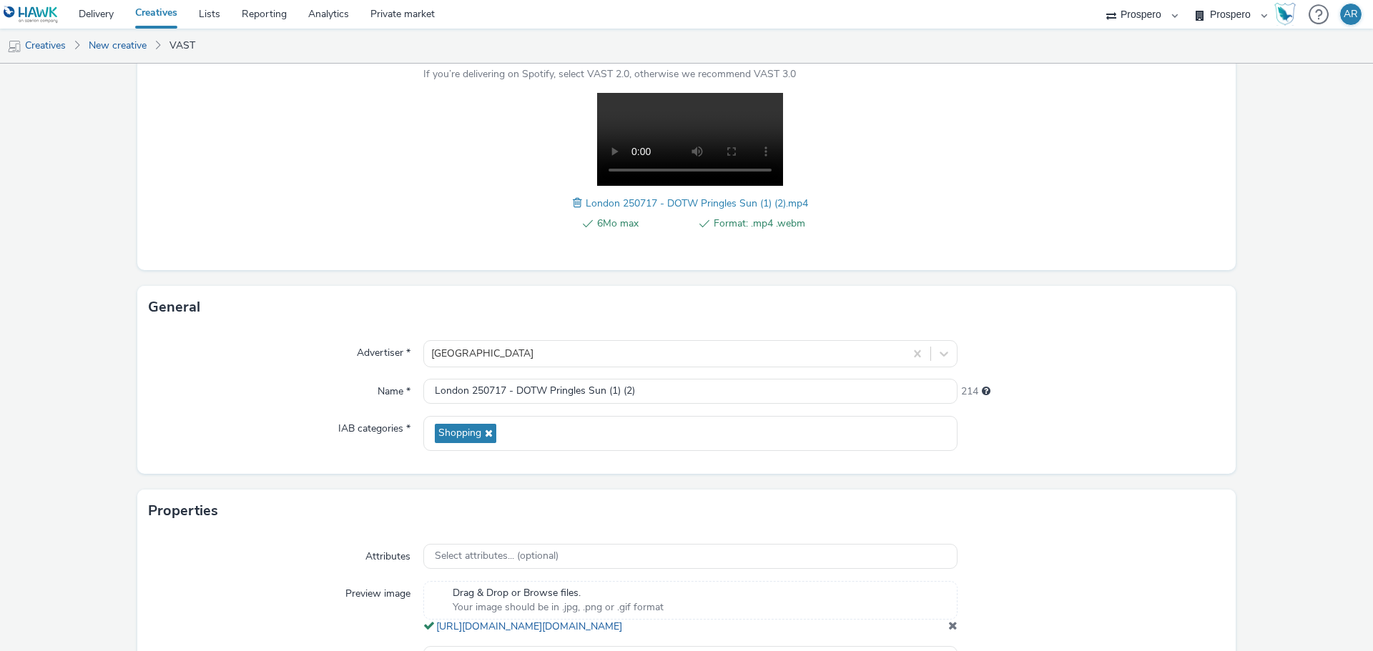
click at [1297, 465] on form "New creative Content Upload type File upload Vast XML Vast Url Vast type Vast 2…" at bounding box center [686, 305] width 1373 height 886
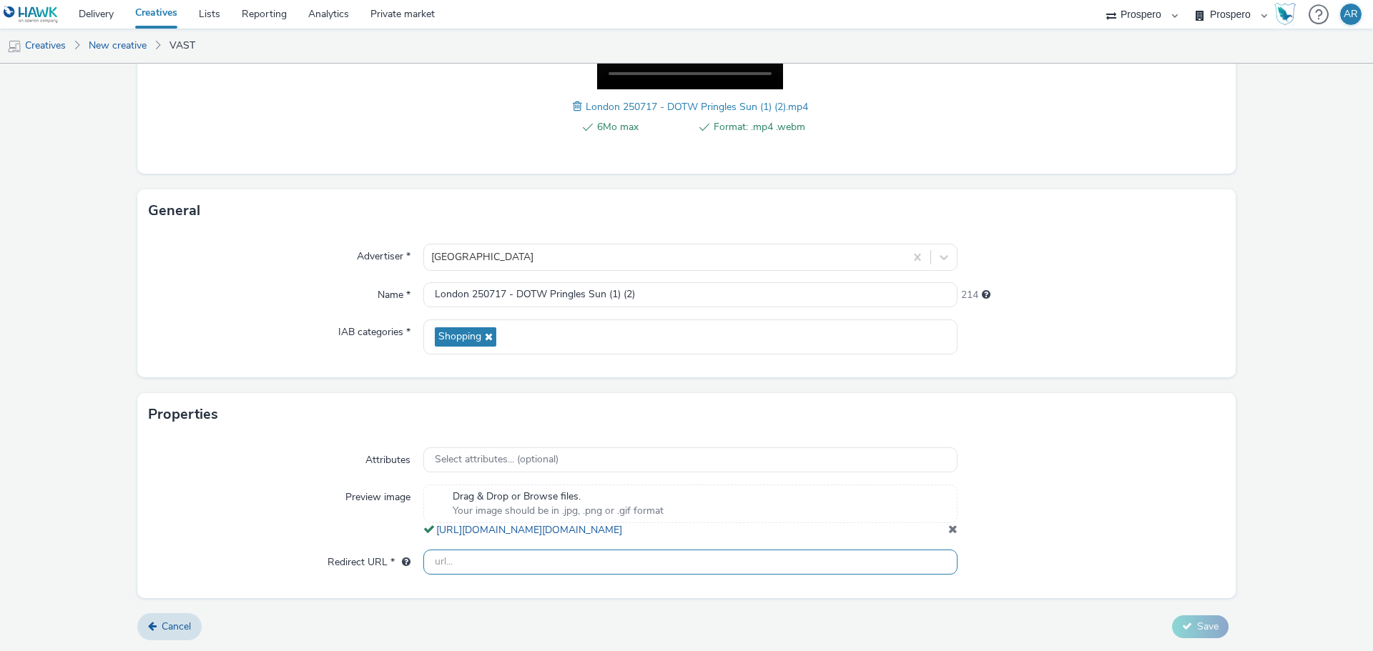
click at [799, 561] on input "text" at bounding box center [690, 562] width 534 height 25
type input "[URL][DOMAIN_NAME]"
click at [1182, 621] on icon at bounding box center [1187, 626] width 10 height 10
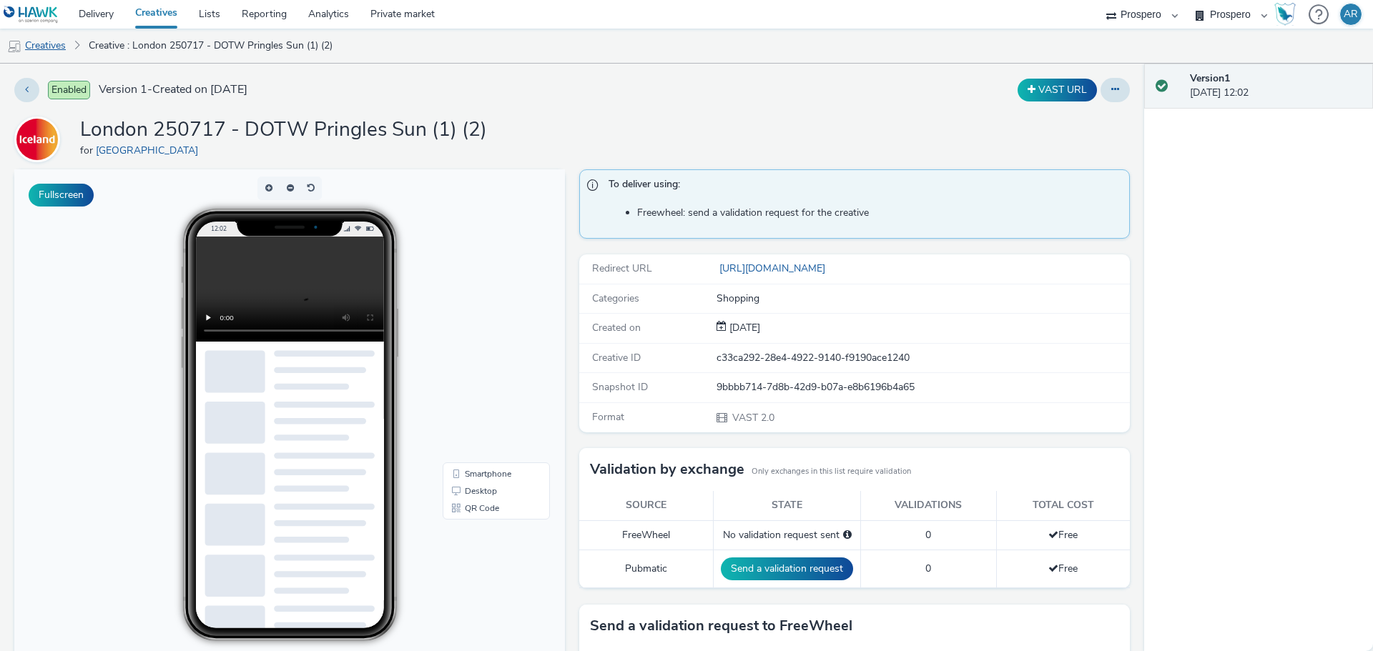
click at [51, 48] on link "Creatives" at bounding box center [36, 46] width 73 height 34
